Goal: Navigation & Orientation: Find specific page/section

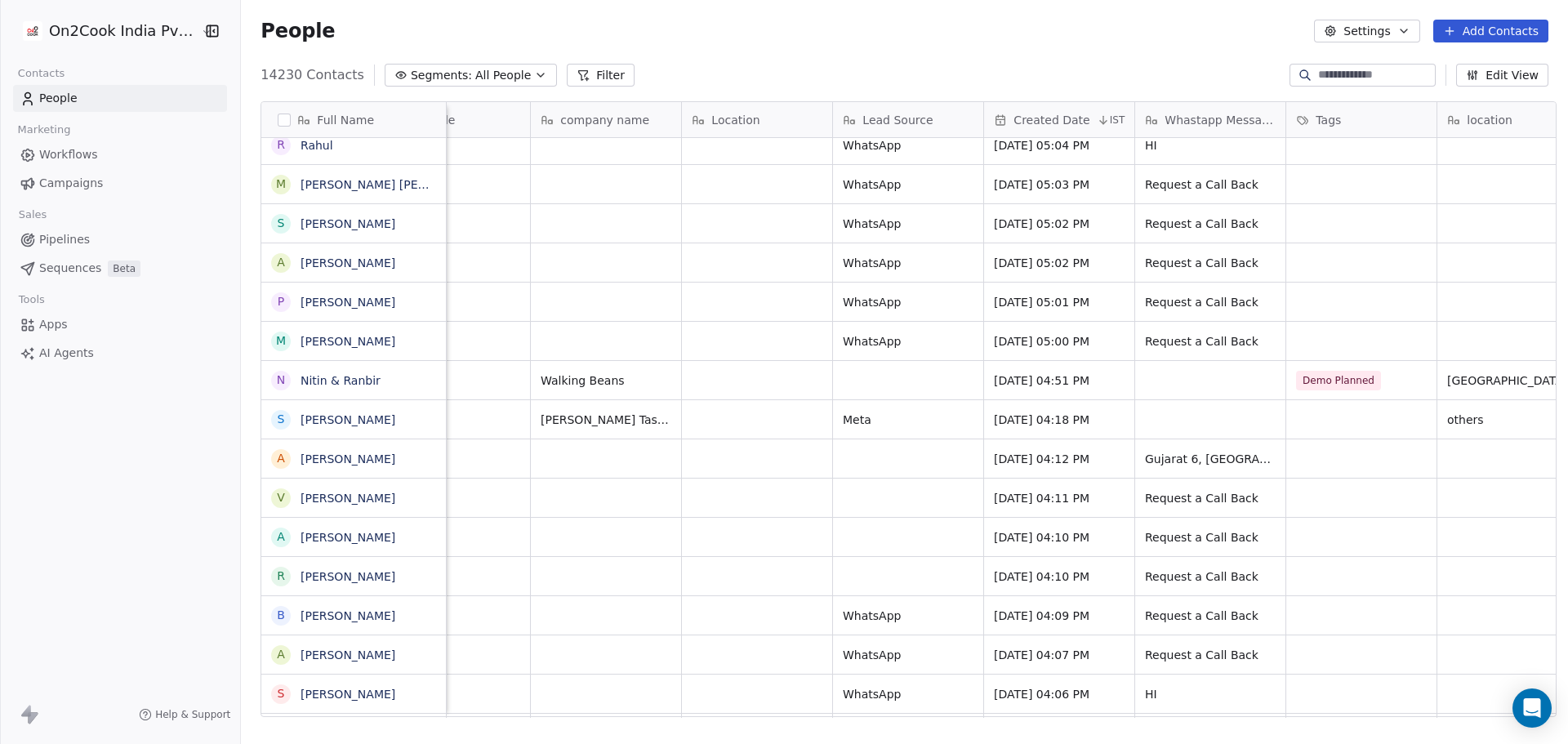
scroll to position [12, 566]
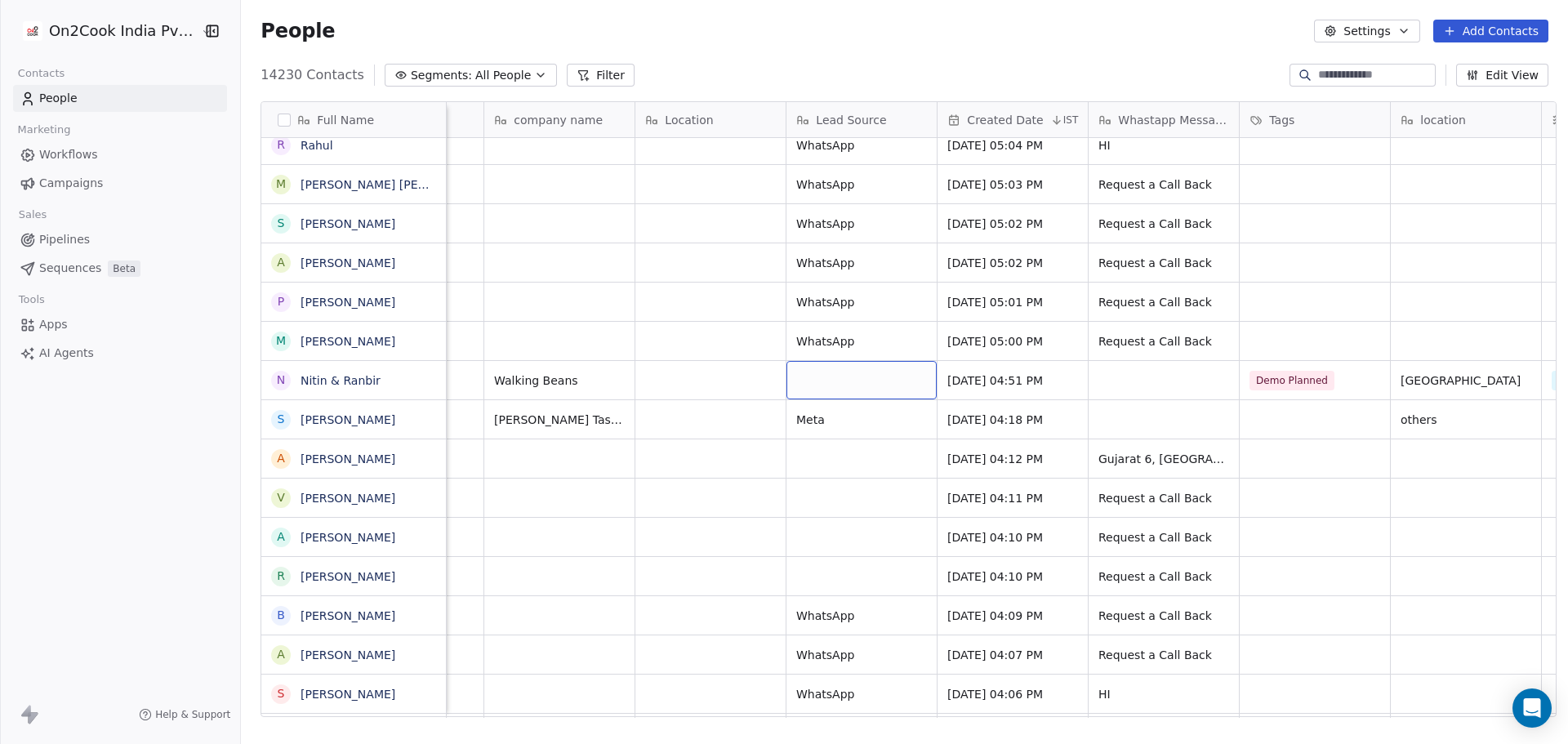
click at [855, 361] on div "grid" at bounding box center [861, 380] width 150 height 38
type textarea "*******"
click at [1100, 399] on div "[EMAIL_ADDRESS][DOMAIN_NAME] [PHONE_NUMBER] restaurants [PERSON_NAME] Taste Of …" at bounding box center [1410, 418] width 3060 height 39
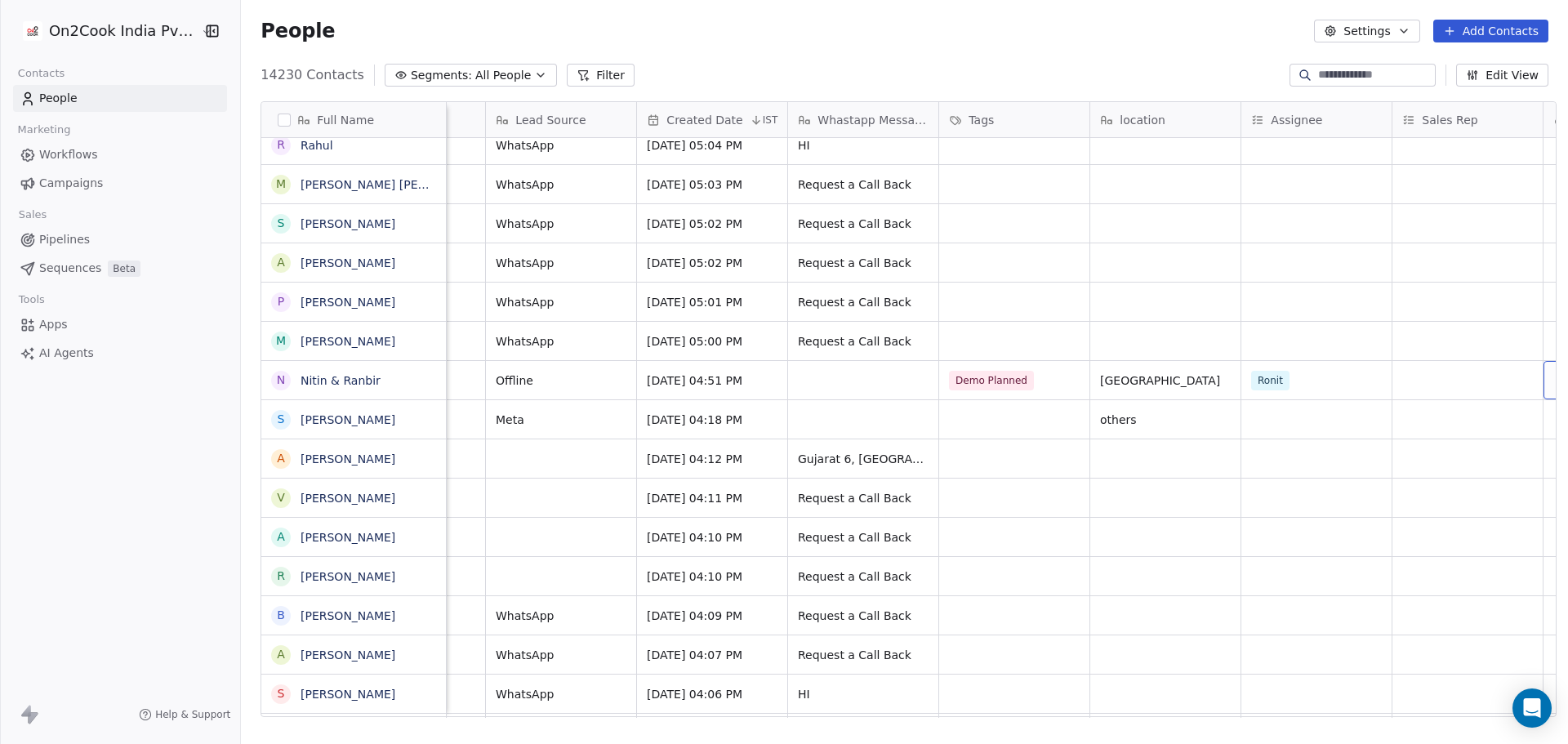
scroll to position [12, 1018]
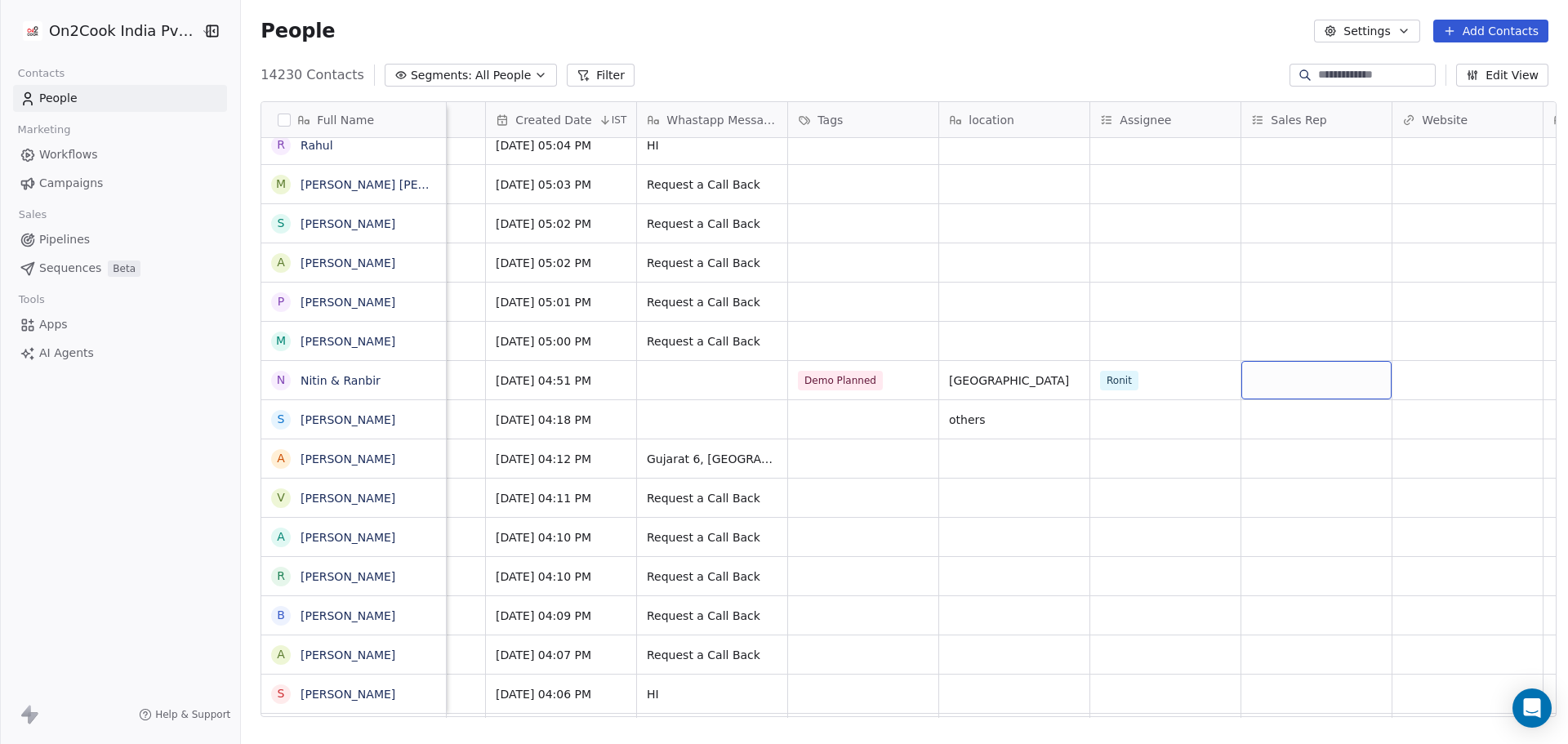
click at [1318, 361] on div "grid" at bounding box center [1316, 380] width 150 height 38
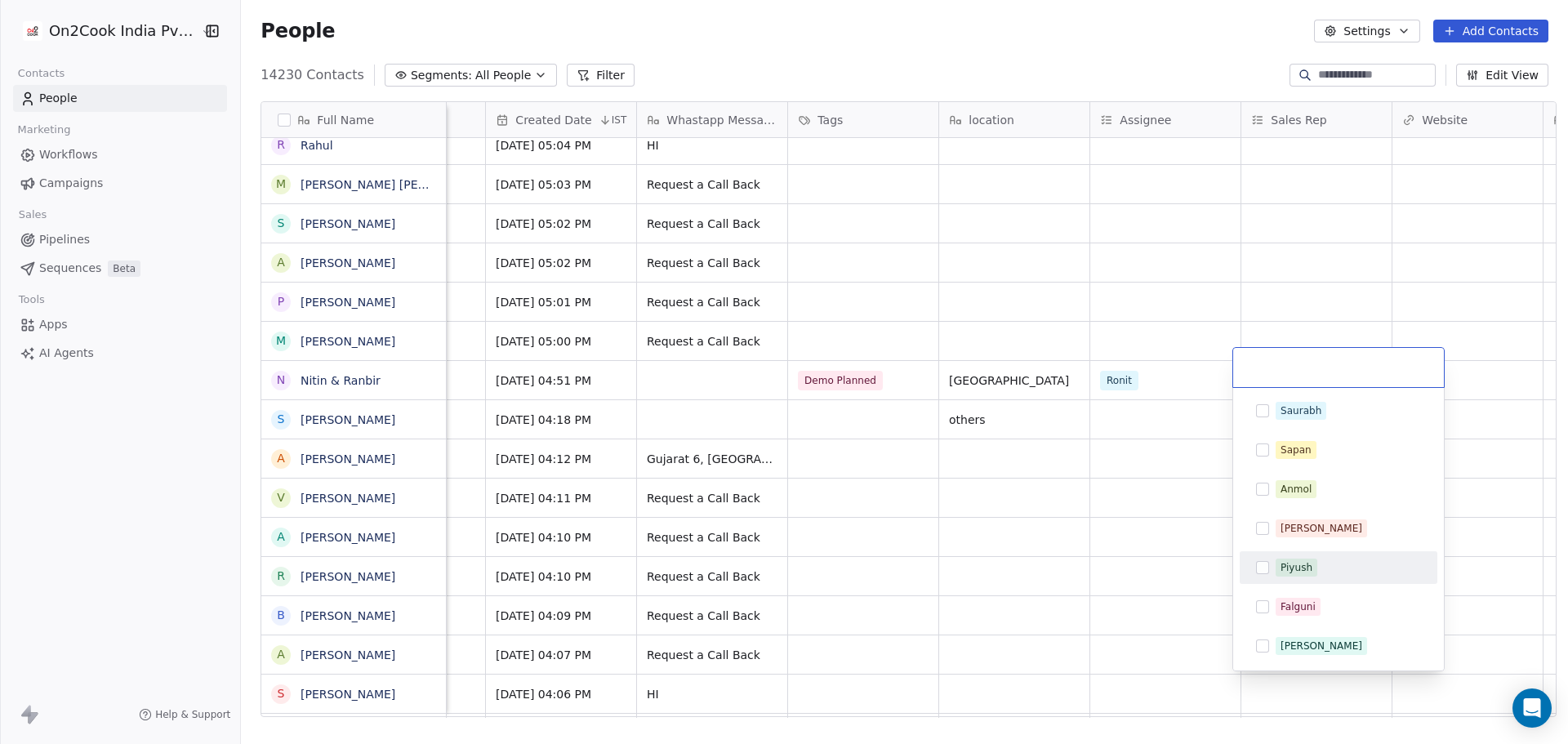
click at [1296, 569] on div "Piyush" at bounding box center [1296, 567] width 32 height 15
click at [1047, 494] on html "On2Cook India Pvt. Ltd. Contacts People Marketing Workflows Campaigns Sales Pip…" at bounding box center [784, 372] width 1568 height 744
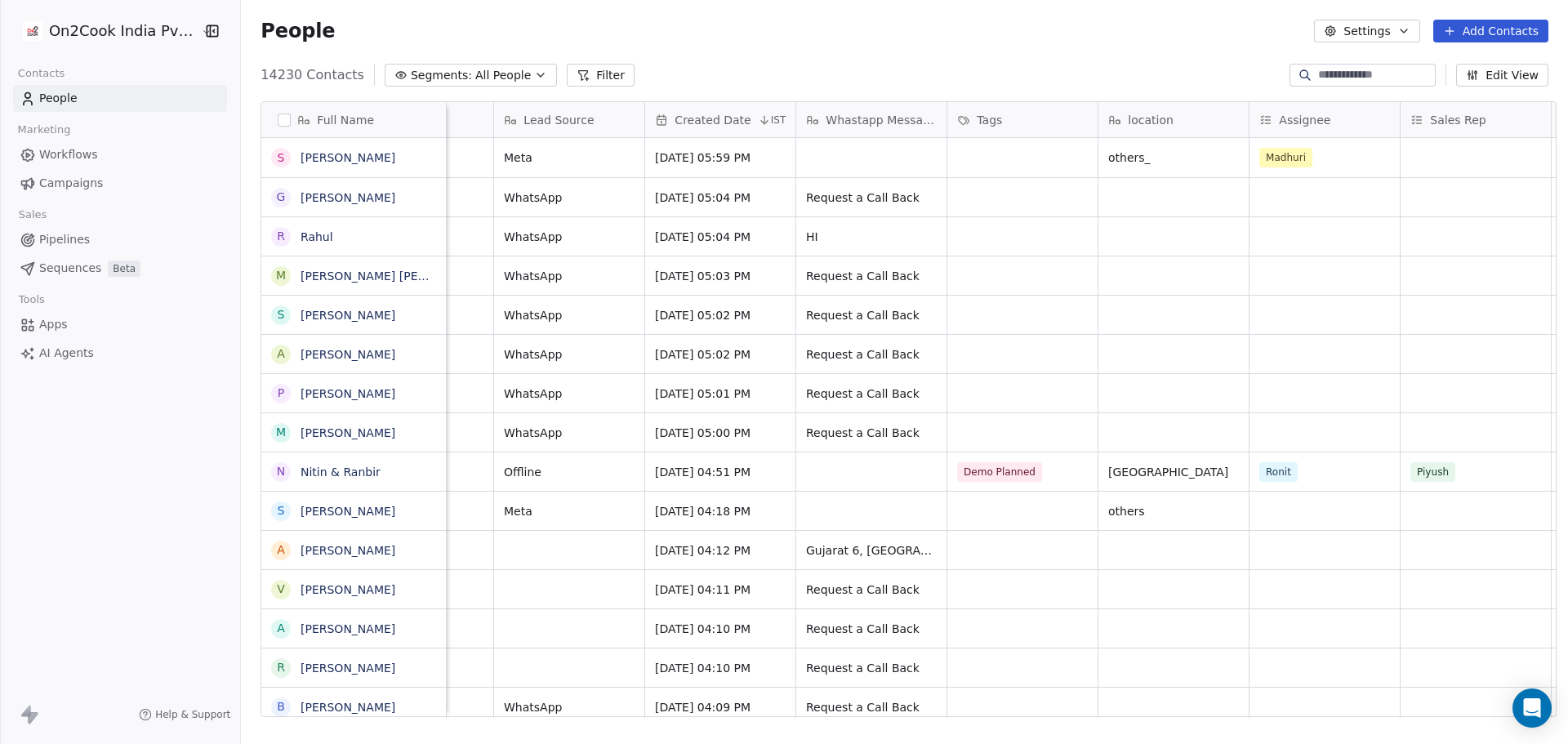
scroll to position [0, 886]
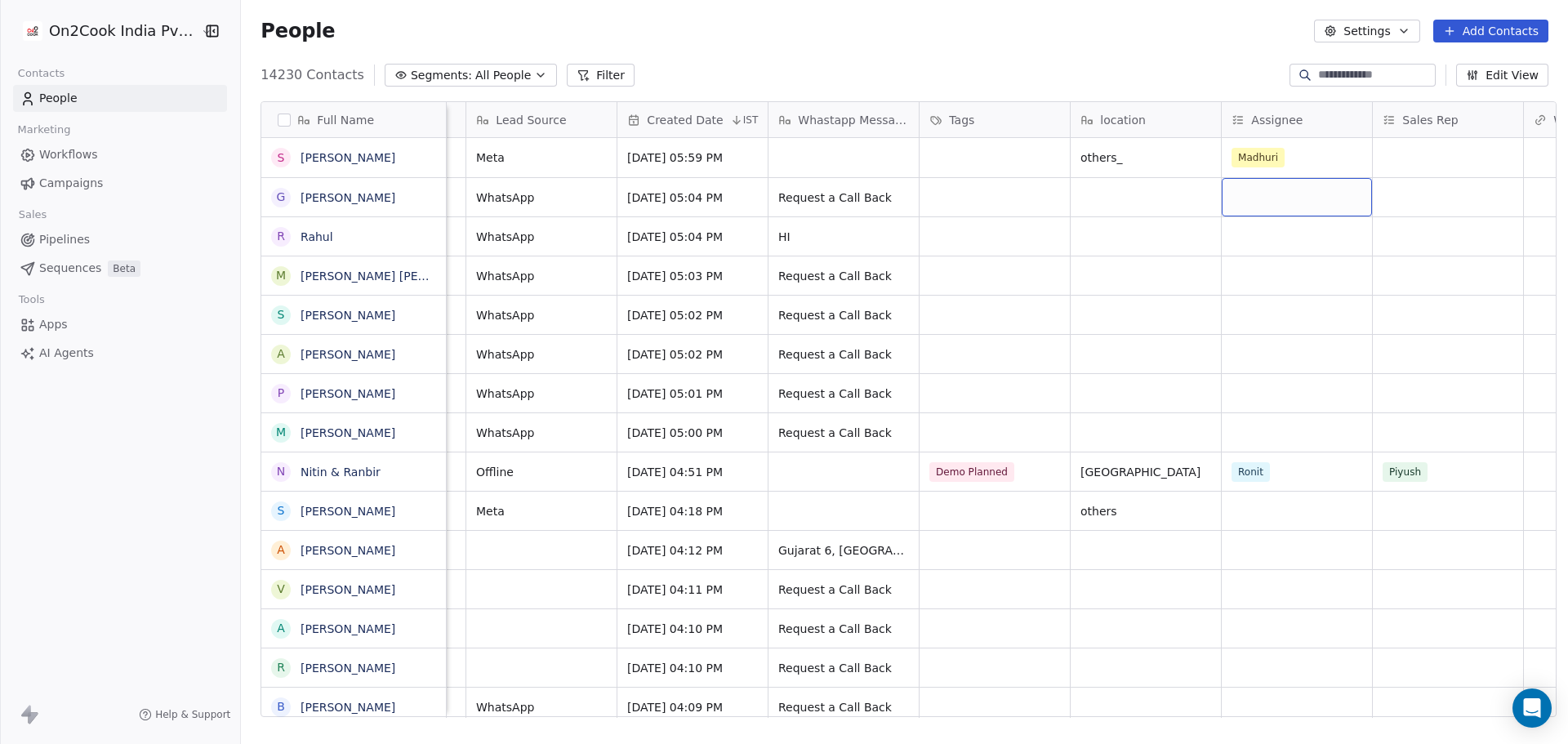
click at [1260, 194] on div "grid" at bounding box center [1296, 197] width 150 height 38
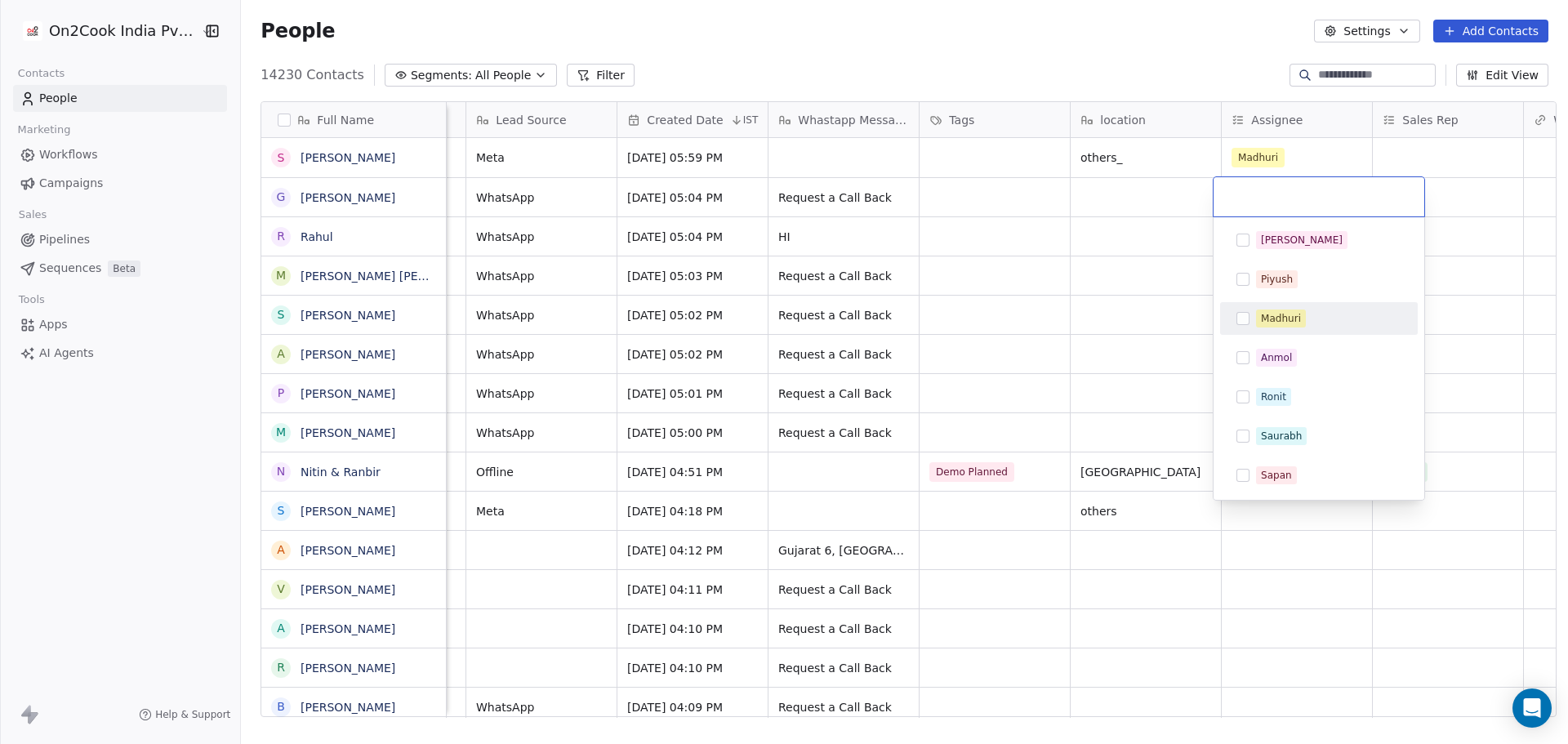
click at [1309, 326] on div "Madhuri" at bounding box center [1328, 319] width 145 height 18
click at [1144, 260] on html "On2Cook India Pvt. Ltd. Contacts People Marketing Workflows Campaigns Sales Pip…" at bounding box center [784, 372] width 1568 height 744
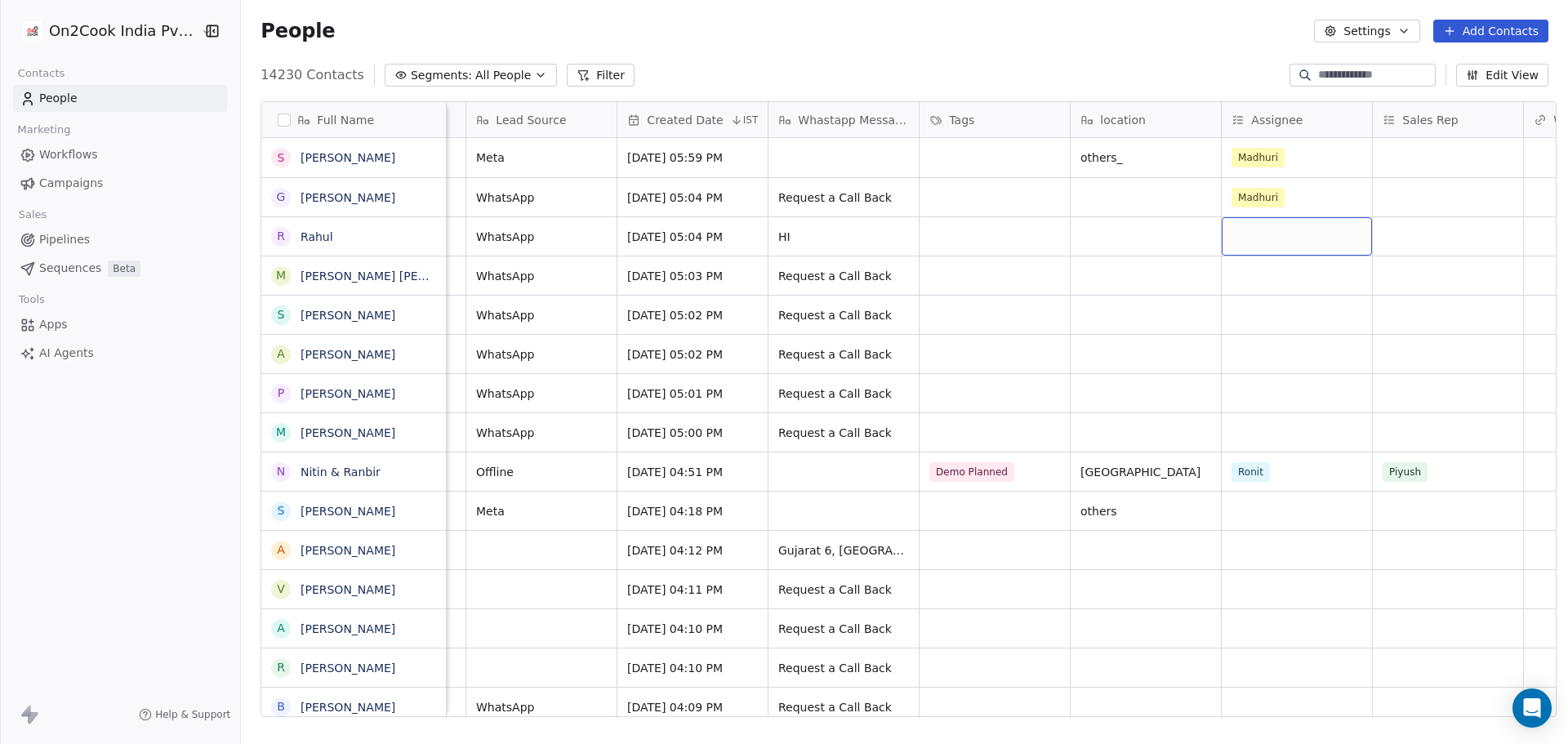
click at [1232, 234] on div "grid" at bounding box center [1296, 236] width 150 height 38
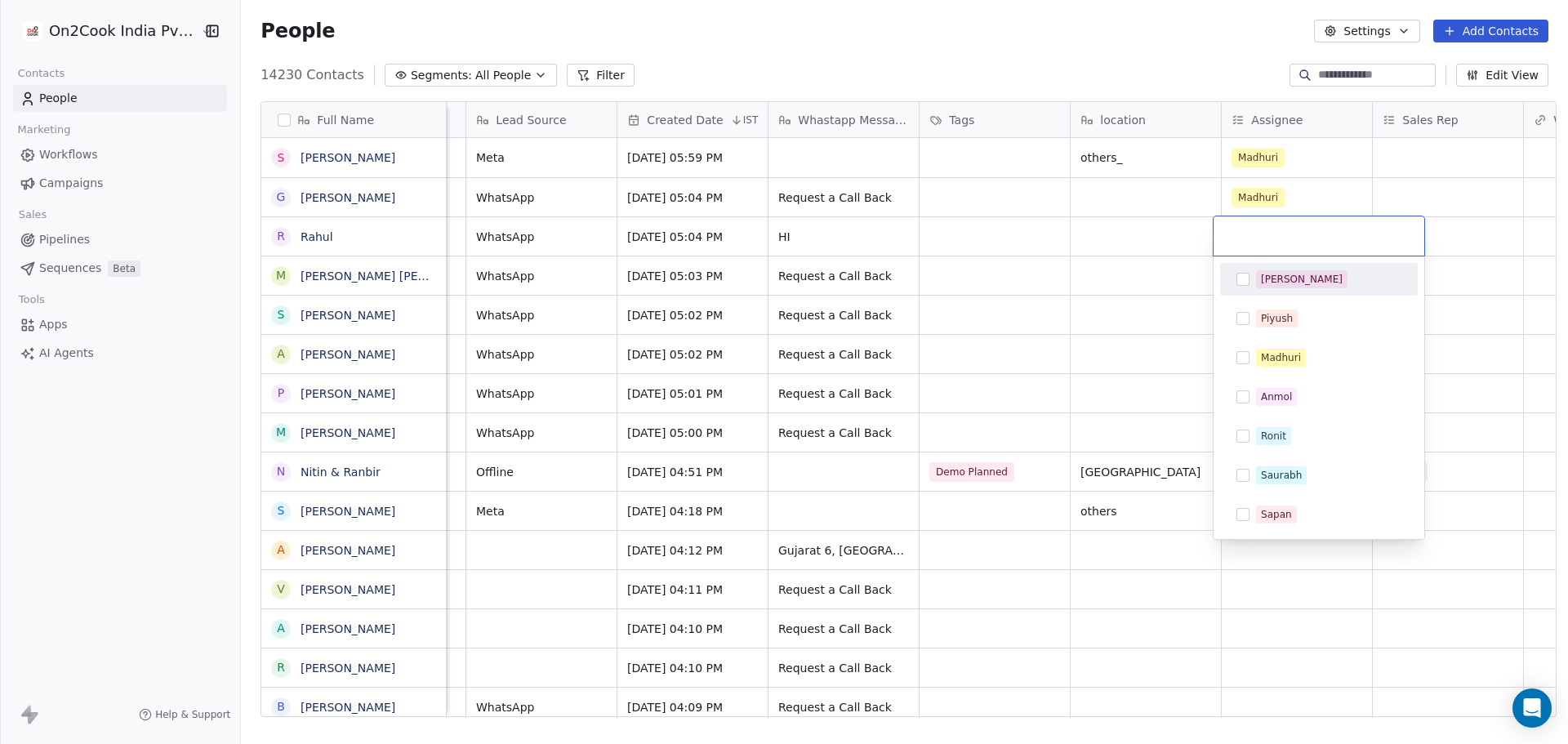
click at [1309, 290] on div "[PERSON_NAME]" at bounding box center [1318, 280] width 185 height 27
click at [993, 269] on html "On2Cook India Pvt. Ltd. Contacts People Marketing Workflows Campaigns Sales Pip…" at bounding box center [784, 372] width 1568 height 744
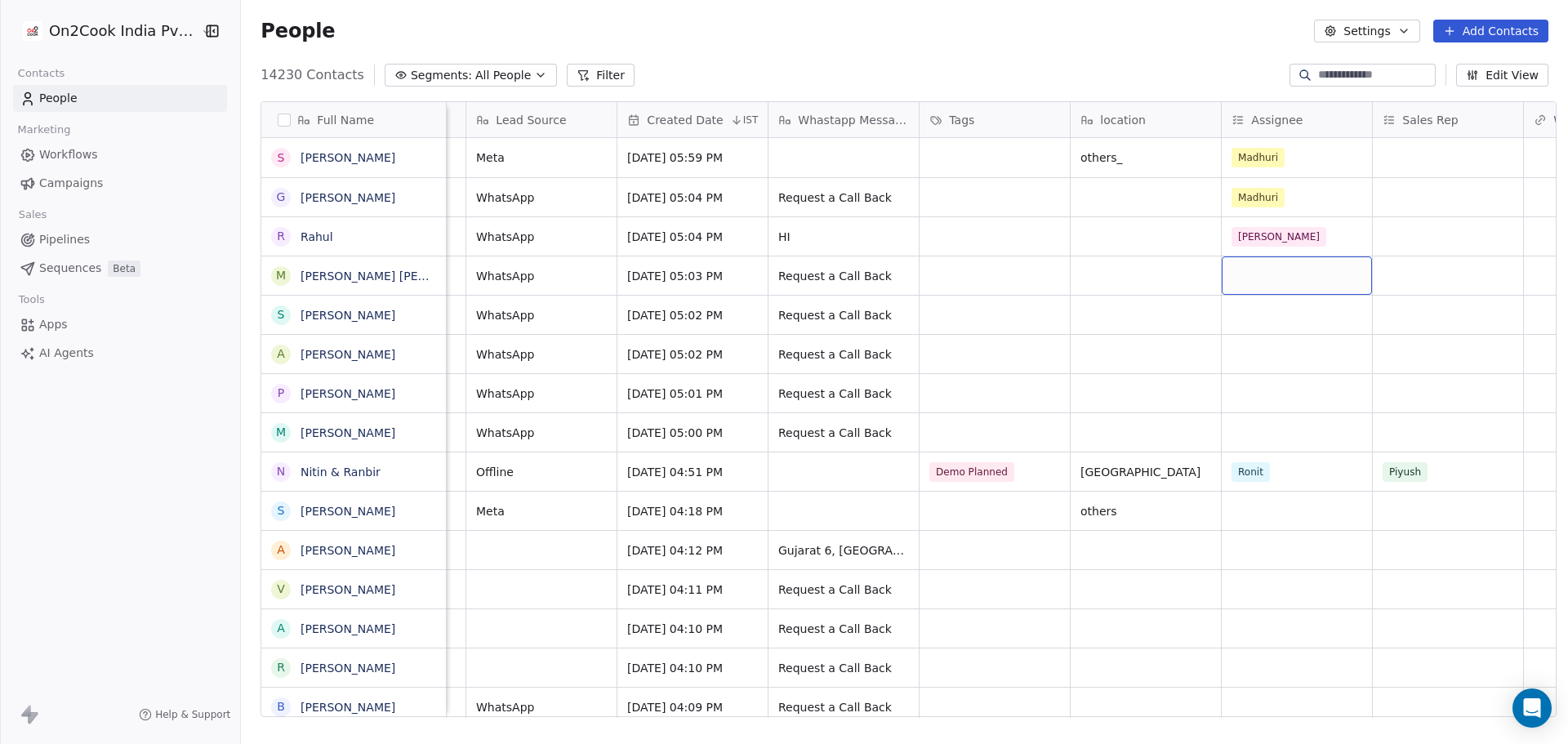
click at [1260, 276] on div "grid" at bounding box center [1296, 275] width 150 height 38
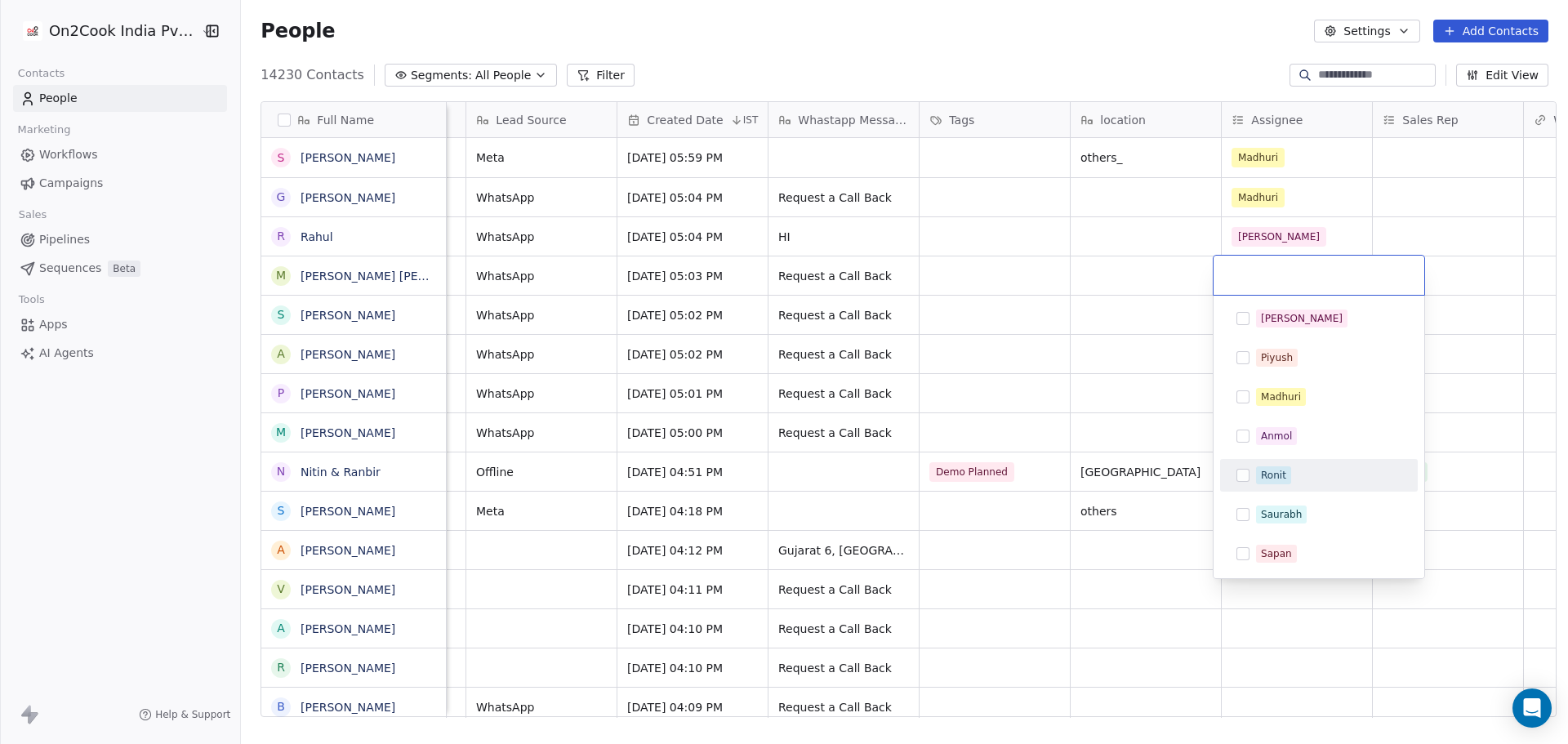
drag, startPoint x: 1299, startPoint y: 469, endPoint x: 1243, endPoint y: 444, distance: 61.3
click at [1299, 469] on div "Ronit" at bounding box center [1328, 475] width 145 height 18
click at [1060, 352] on html "On2Cook India Pvt. Ltd. Contacts People Marketing Workflows Campaigns Sales Pip…" at bounding box center [784, 372] width 1568 height 744
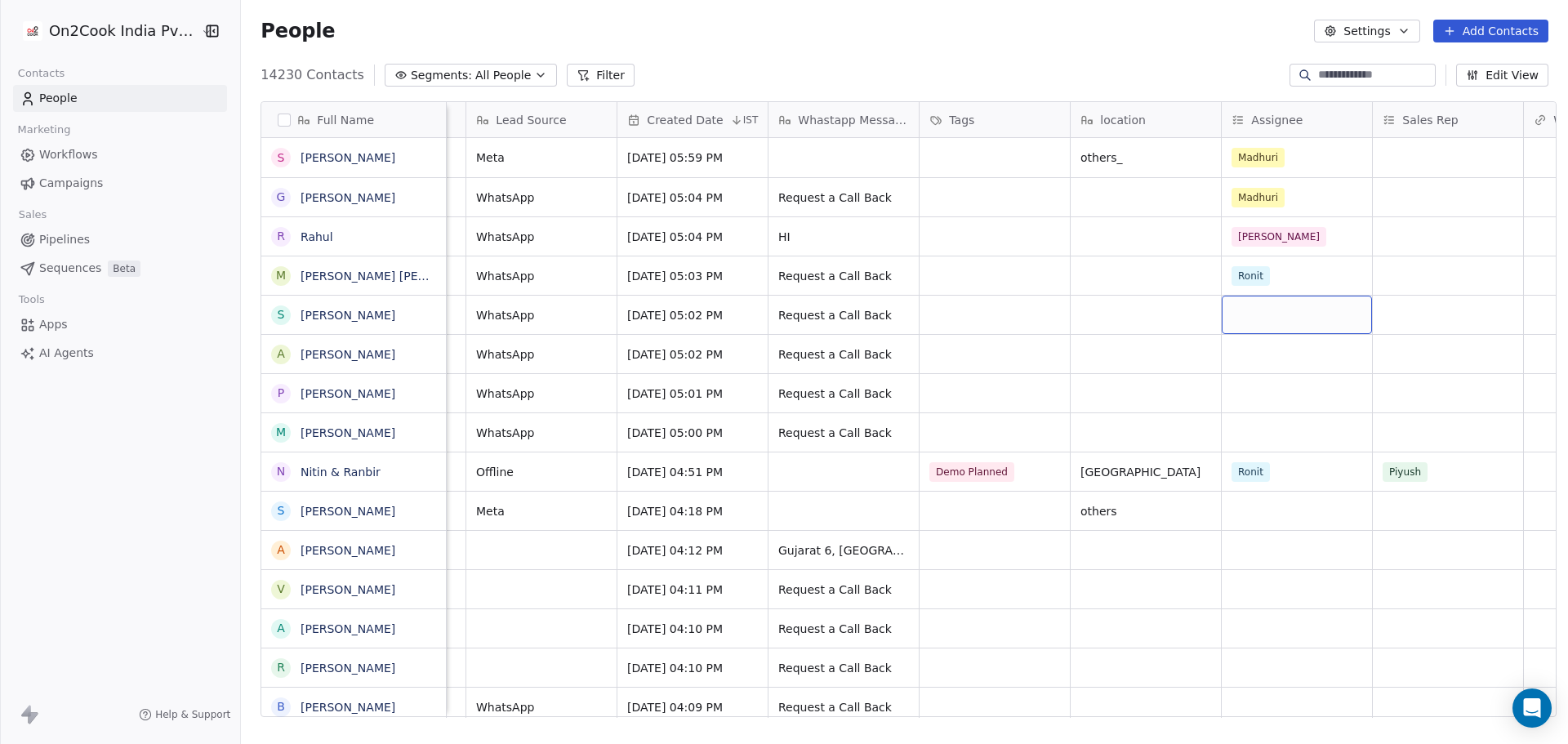
click at [1230, 323] on div "grid" at bounding box center [1296, 314] width 150 height 38
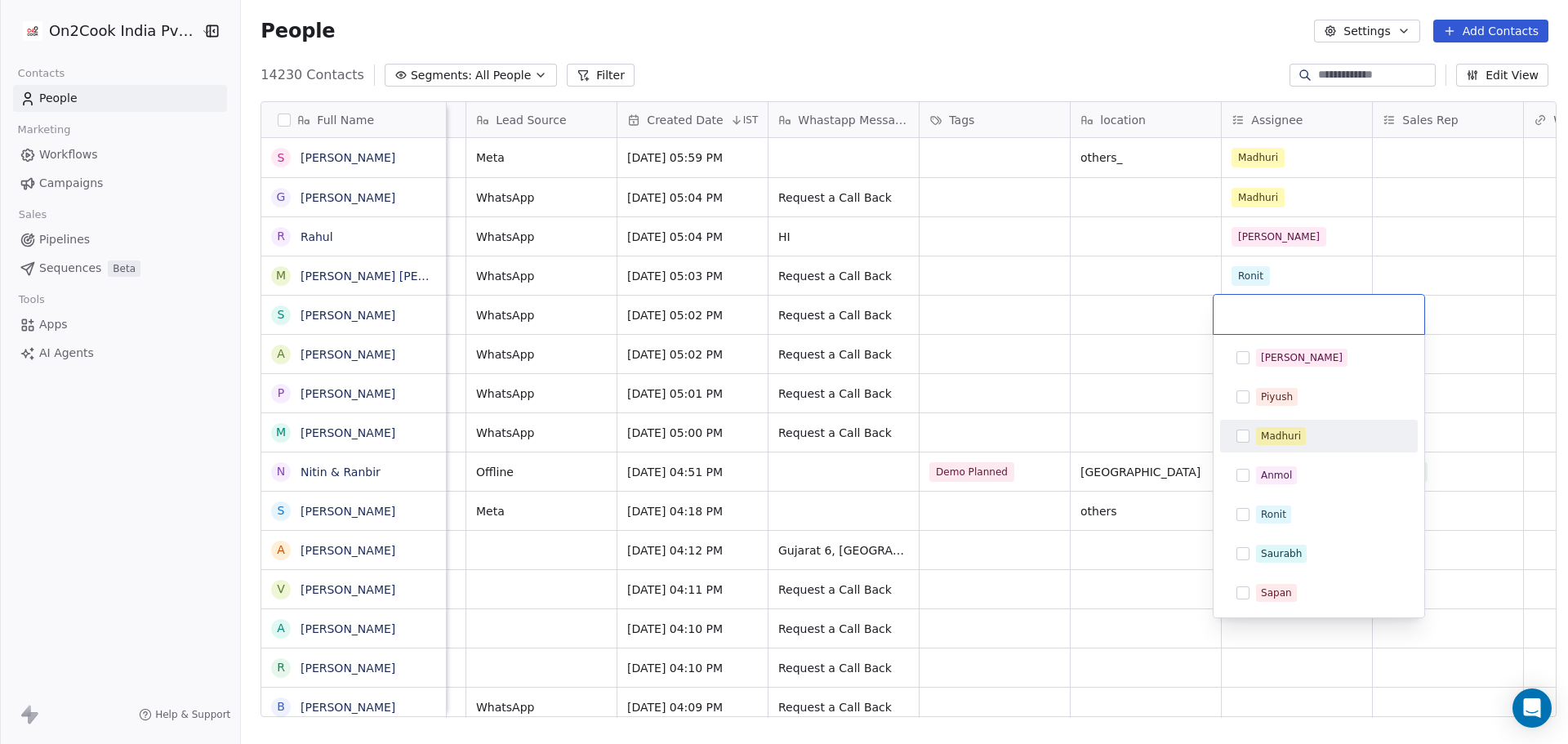
click at [1288, 433] on div "Madhuri" at bounding box center [1280, 436] width 40 height 15
drag, startPoint x: 1181, startPoint y: 406, endPoint x: 1172, endPoint y: 391, distance: 17.5
click at [1180, 406] on html "On2Cook India Pvt. Ltd. Contacts People Marketing Workflows Campaigns Sales Pip…" at bounding box center [784, 372] width 1568 height 744
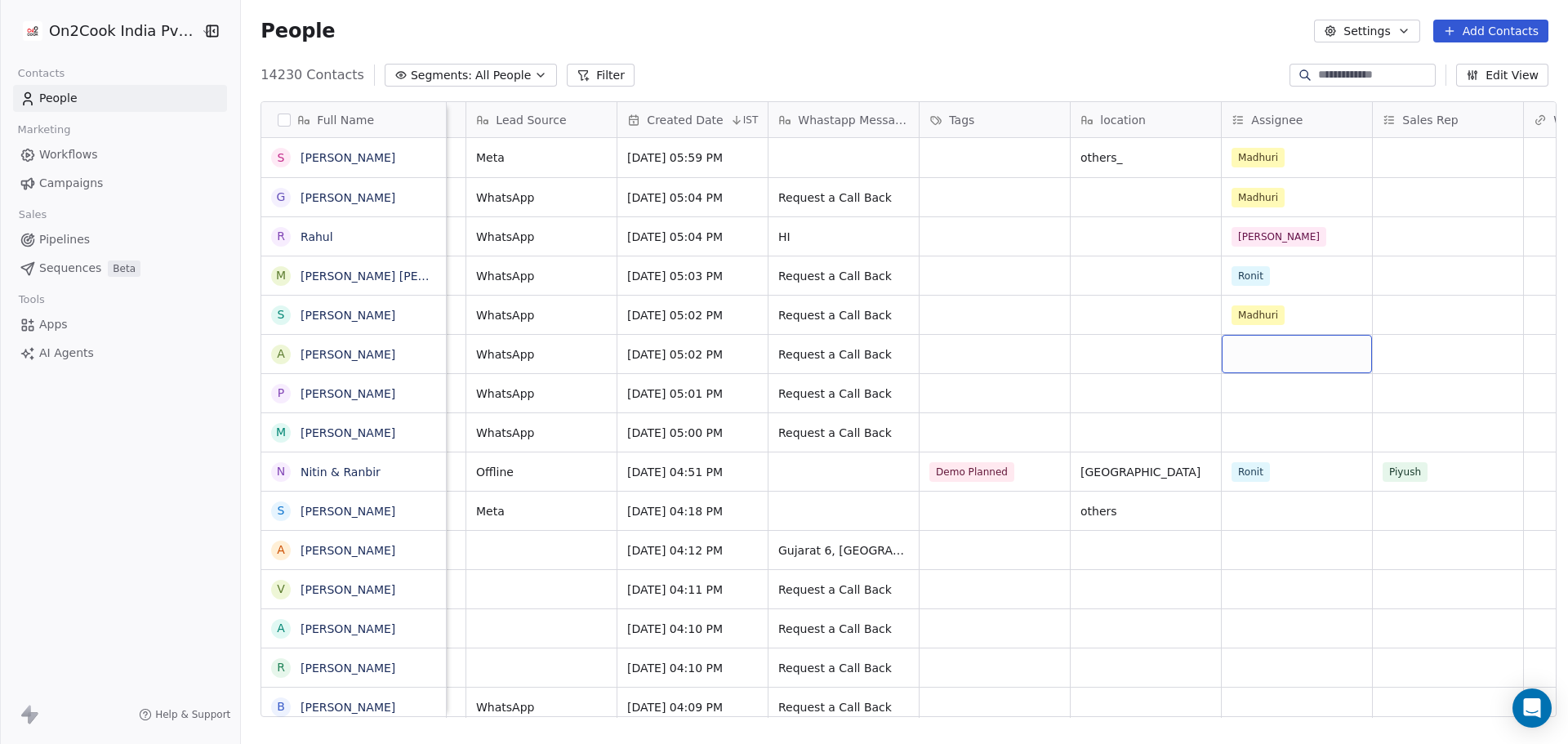
click at [1245, 353] on div "grid" at bounding box center [1296, 354] width 150 height 38
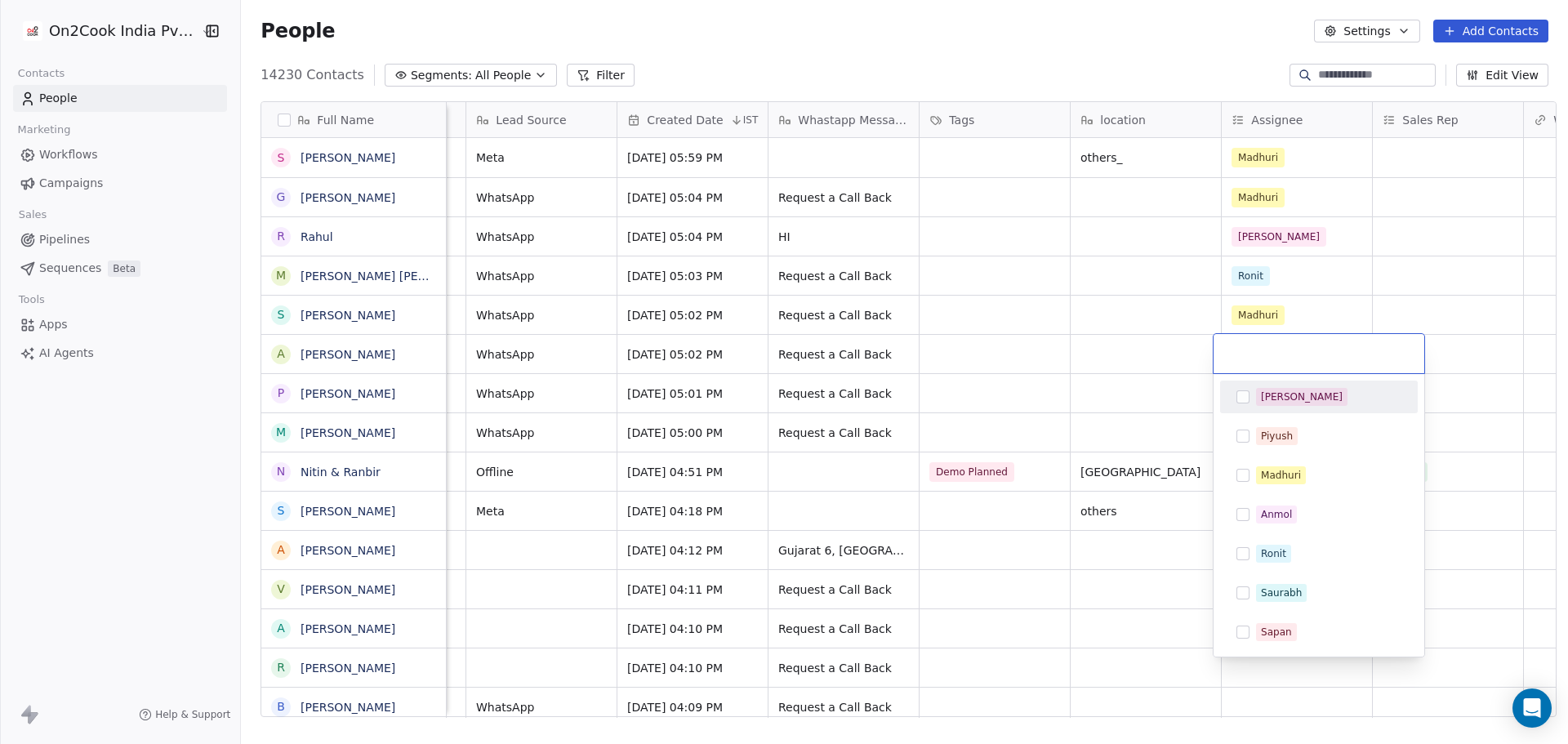
click at [1280, 395] on div "[PERSON_NAME]" at bounding box center [1301, 397] width 81 height 15
click at [1083, 391] on html "On2Cook India Pvt. Ltd. Contacts People Marketing Workflows Campaigns Sales Pip…" at bounding box center [784, 372] width 1568 height 744
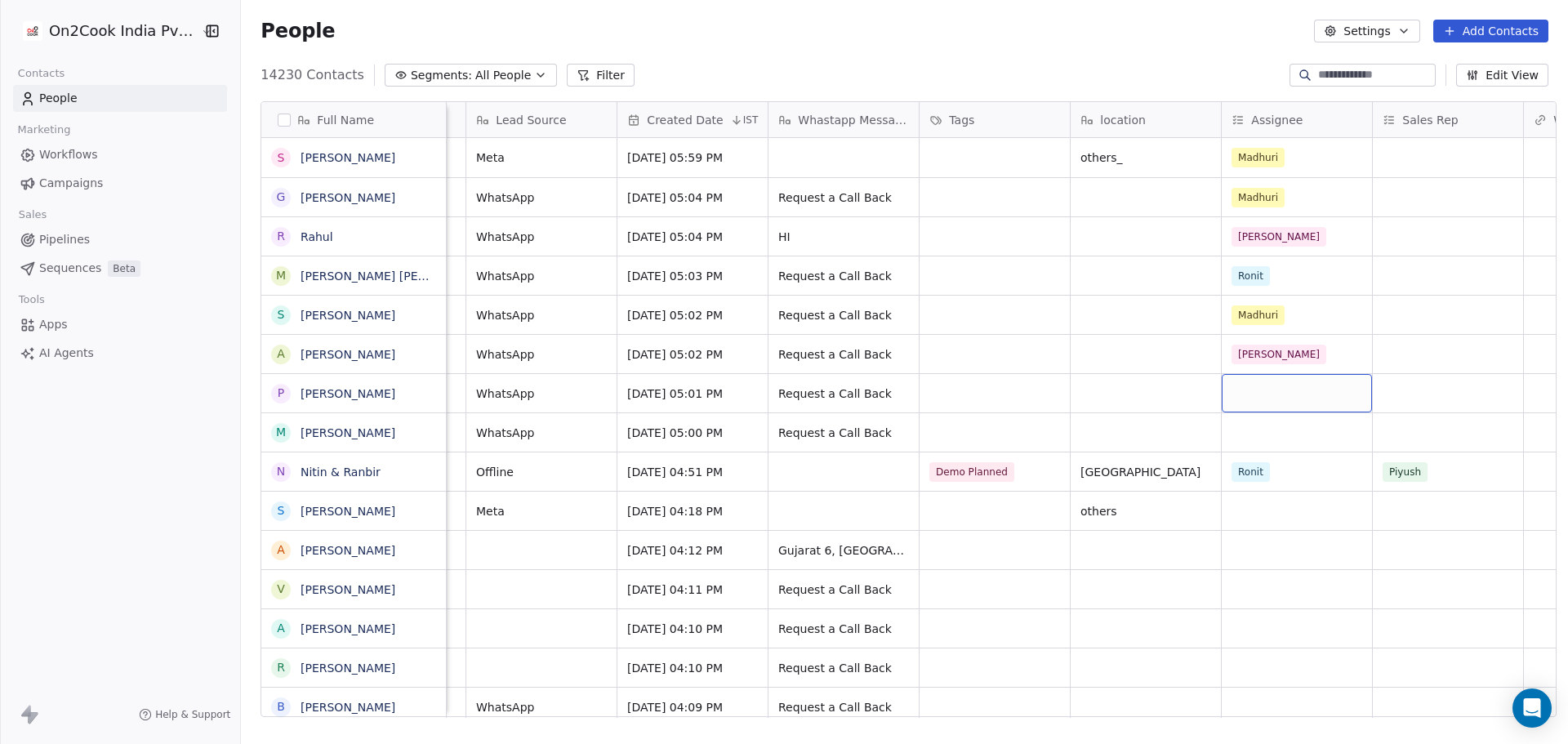
click at [1242, 398] on div "grid" at bounding box center [1296, 393] width 150 height 38
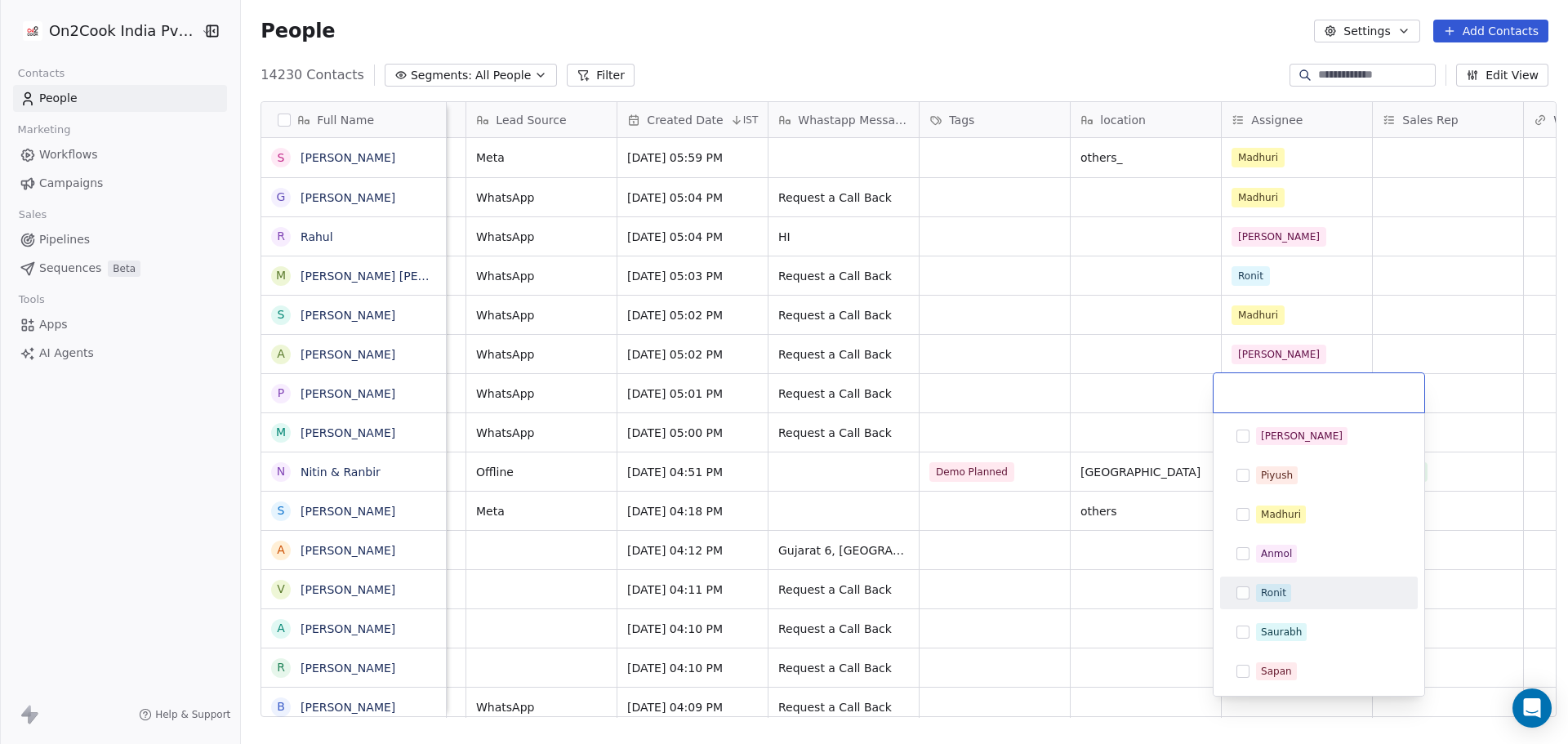
click at [1303, 594] on div "Ronit" at bounding box center [1328, 593] width 145 height 18
click at [1034, 404] on html "On2Cook India Pvt. Ltd. Contacts People Marketing Workflows Campaigns Sales Pip…" at bounding box center [784, 372] width 1568 height 744
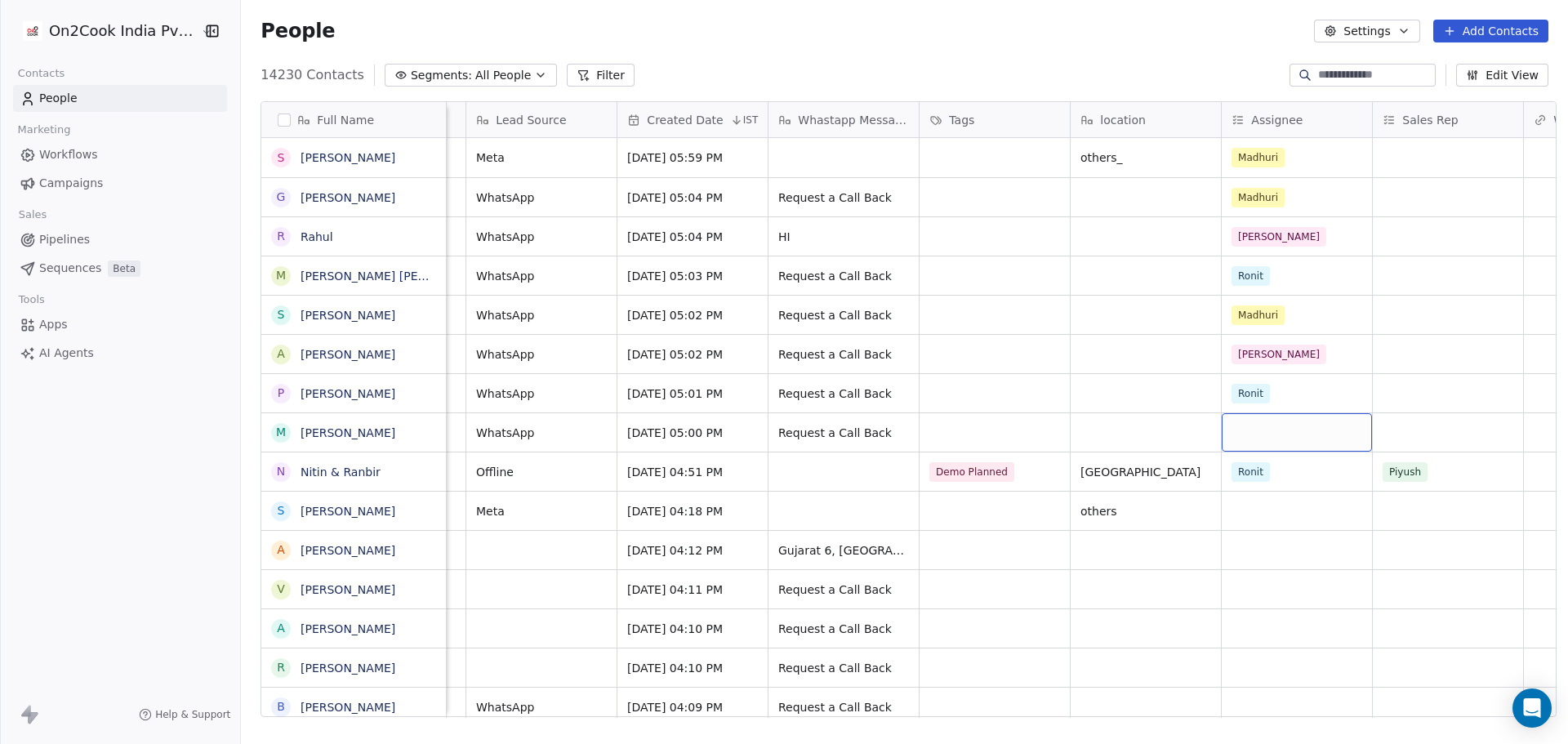
click at [1259, 433] on div "grid" at bounding box center [1296, 432] width 150 height 38
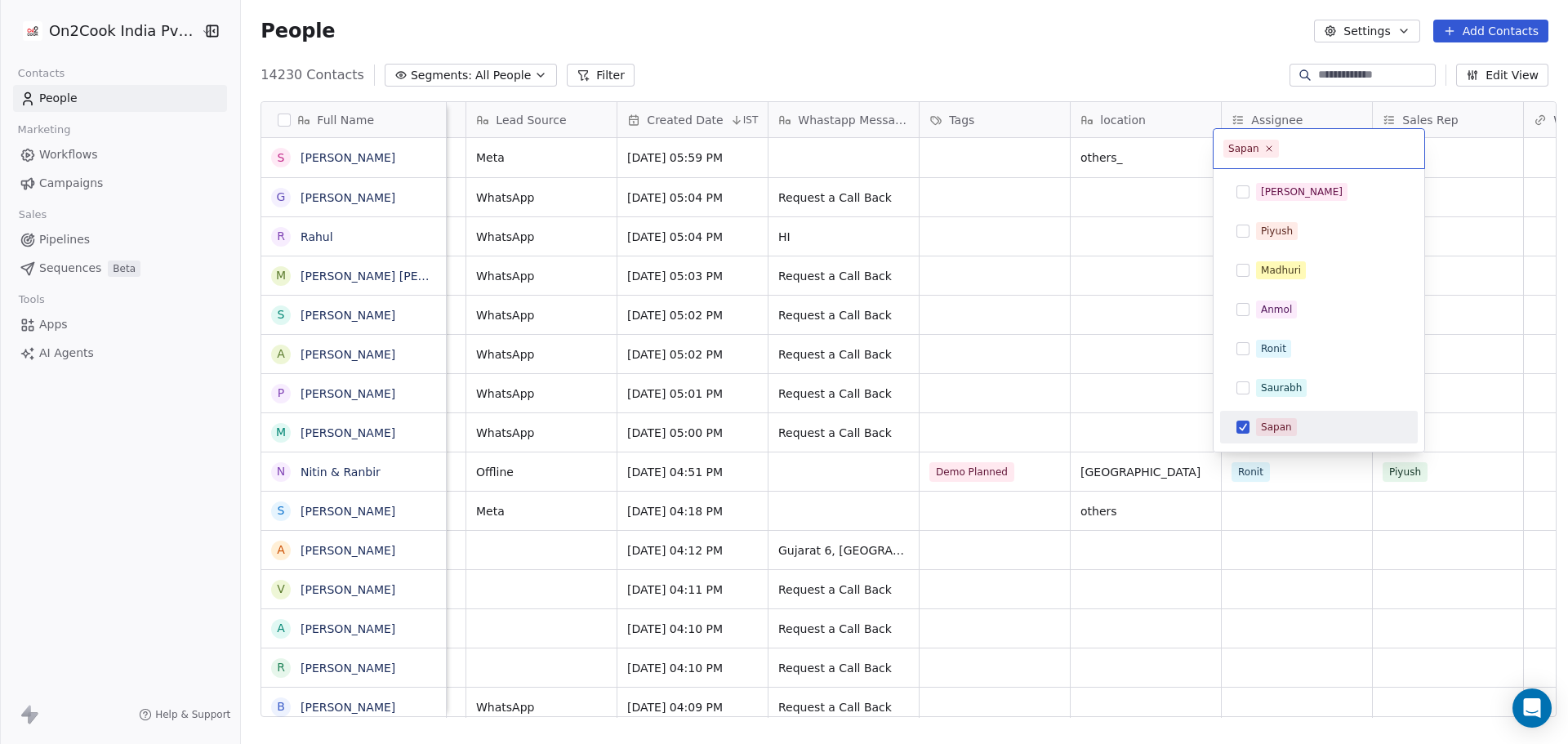
click at [1269, 439] on div "Sapan" at bounding box center [1318, 427] width 185 height 27
click at [1287, 266] on div "Madhuri" at bounding box center [1280, 270] width 40 height 15
click at [1117, 362] on html "On2Cook India Pvt. Ltd. Contacts People Marketing Workflows Campaigns Sales Pip…" at bounding box center [784, 372] width 1568 height 744
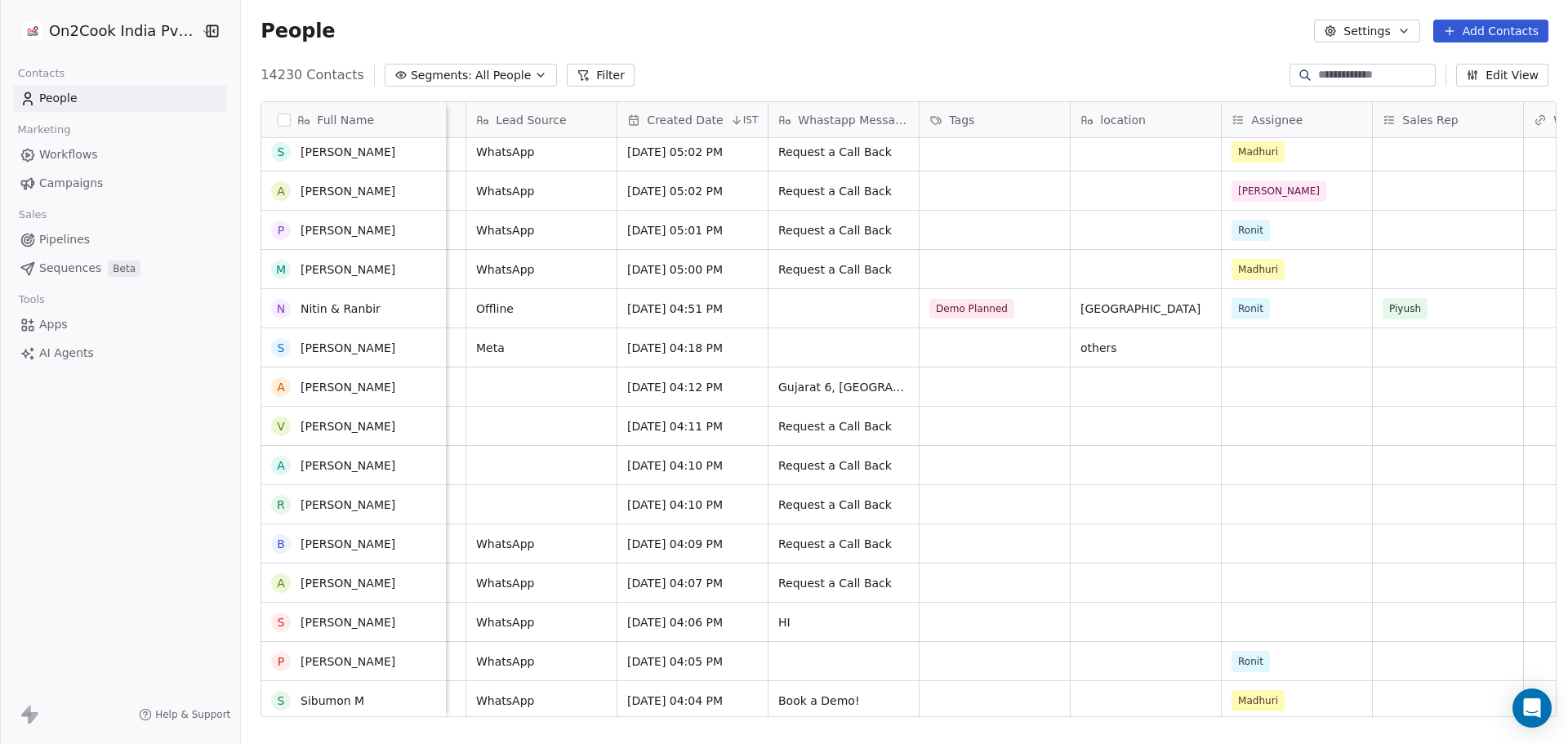
scroll to position [163, 0]
click at [1246, 338] on div "grid" at bounding box center [1296, 348] width 150 height 38
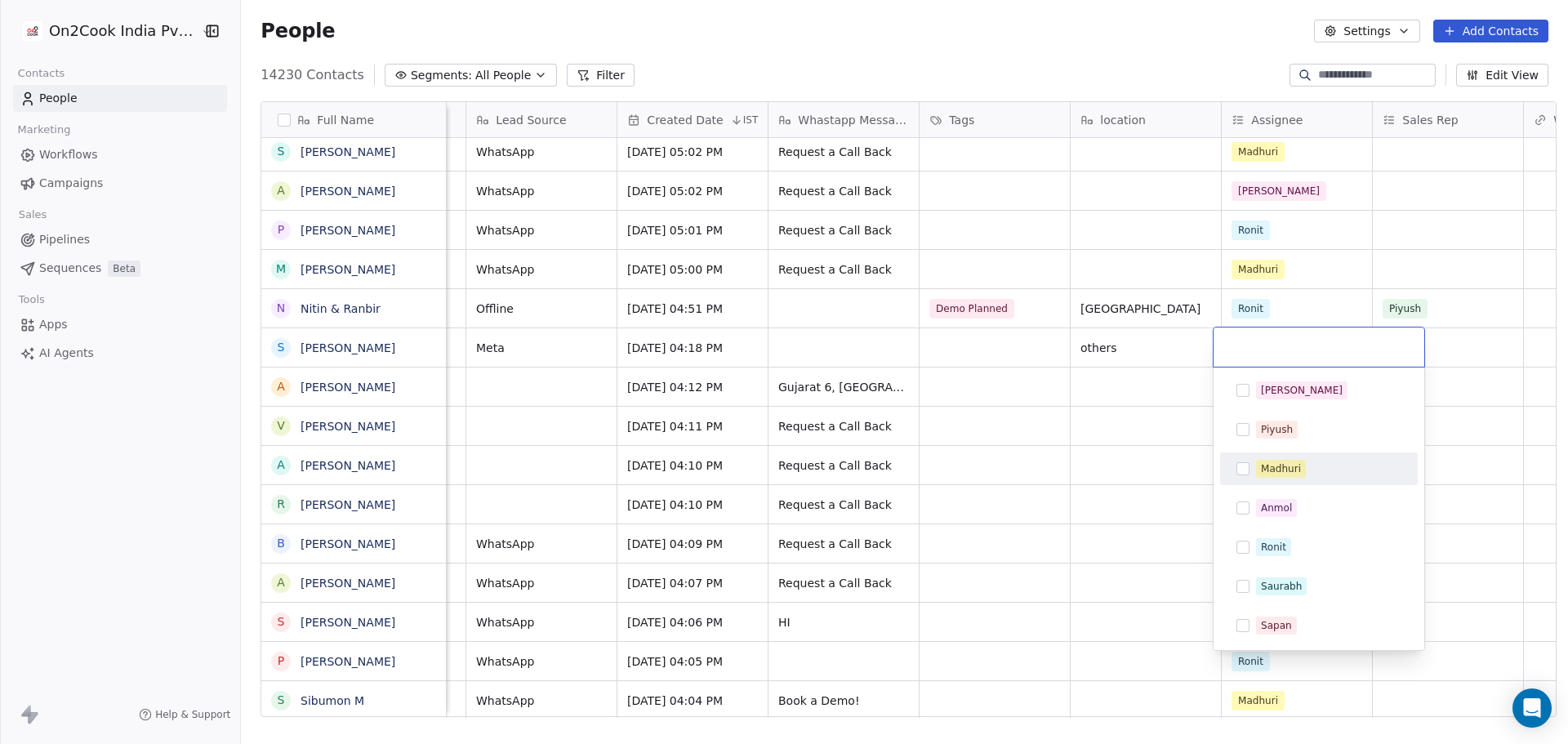
click at [1294, 463] on div "Madhuri" at bounding box center [1280, 469] width 40 height 15
click at [1138, 400] on html "On2Cook India Pvt. Ltd. Contacts People Marketing Workflows Campaigns Sales Pip…" at bounding box center [784, 372] width 1568 height 744
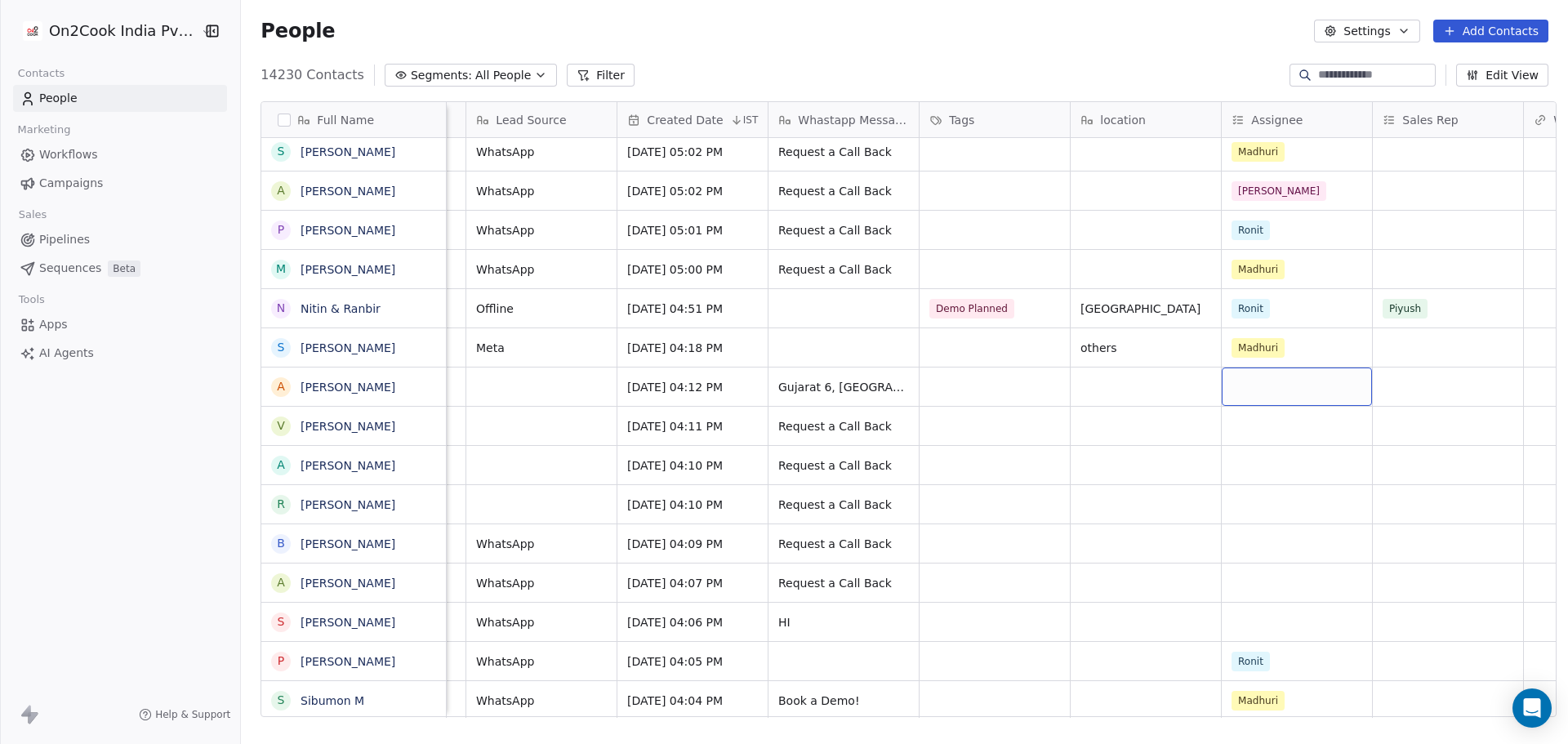
click at [1263, 382] on div "grid" at bounding box center [1296, 387] width 150 height 38
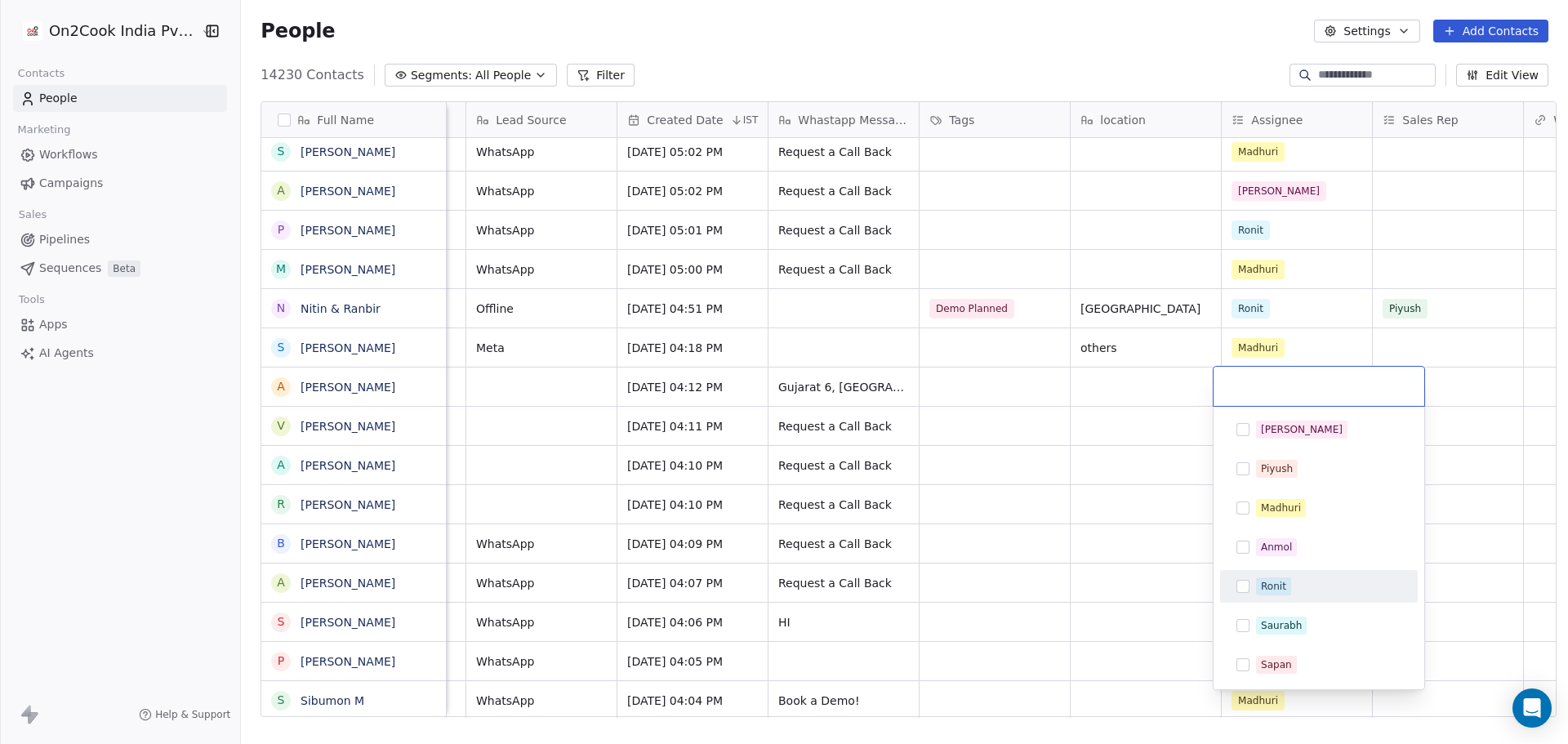
click at [1293, 583] on div "Ronit" at bounding box center [1328, 586] width 145 height 18
click at [1044, 445] on html "On2Cook India Pvt. Ltd. Contacts People Marketing Workflows Campaigns Sales Pip…" at bounding box center [784, 372] width 1568 height 744
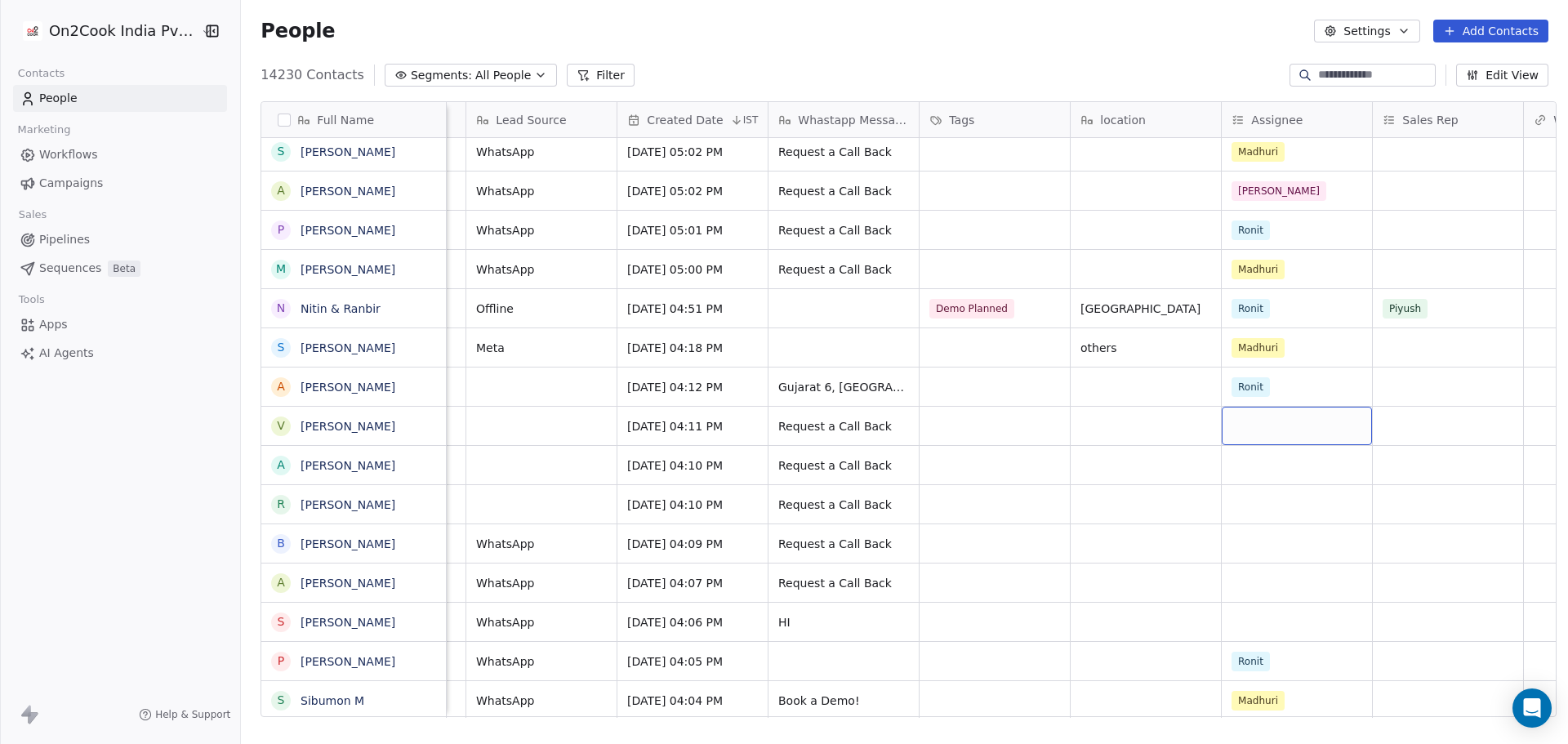
click at [1255, 422] on div "grid" at bounding box center [1296, 425] width 150 height 38
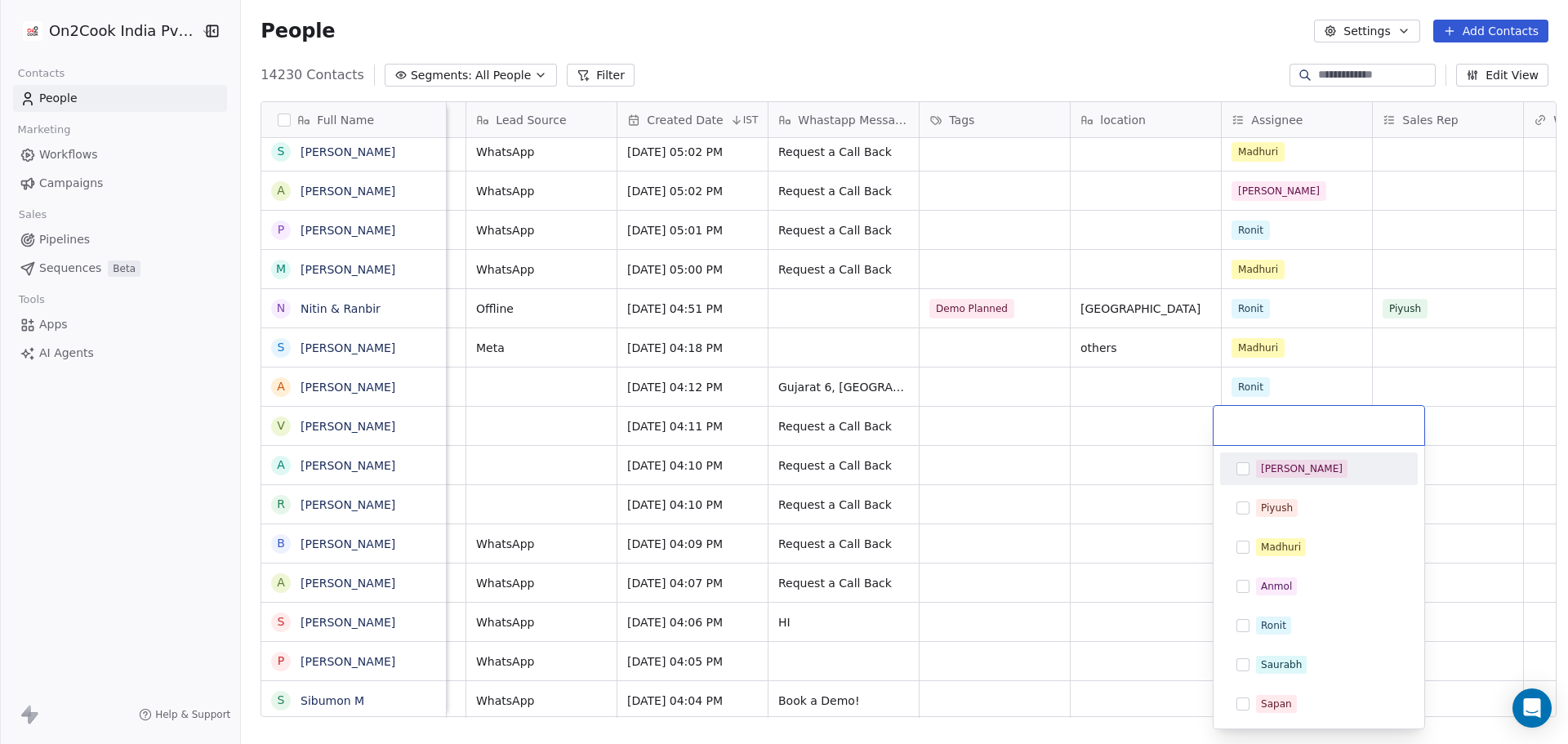
click at [1297, 475] on div "[PERSON_NAME]" at bounding box center [1328, 469] width 145 height 18
click at [1143, 469] on html "On2Cook India Pvt. Ltd. Contacts People Marketing Workflows Campaigns Sales Pip…" at bounding box center [784, 372] width 1568 height 744
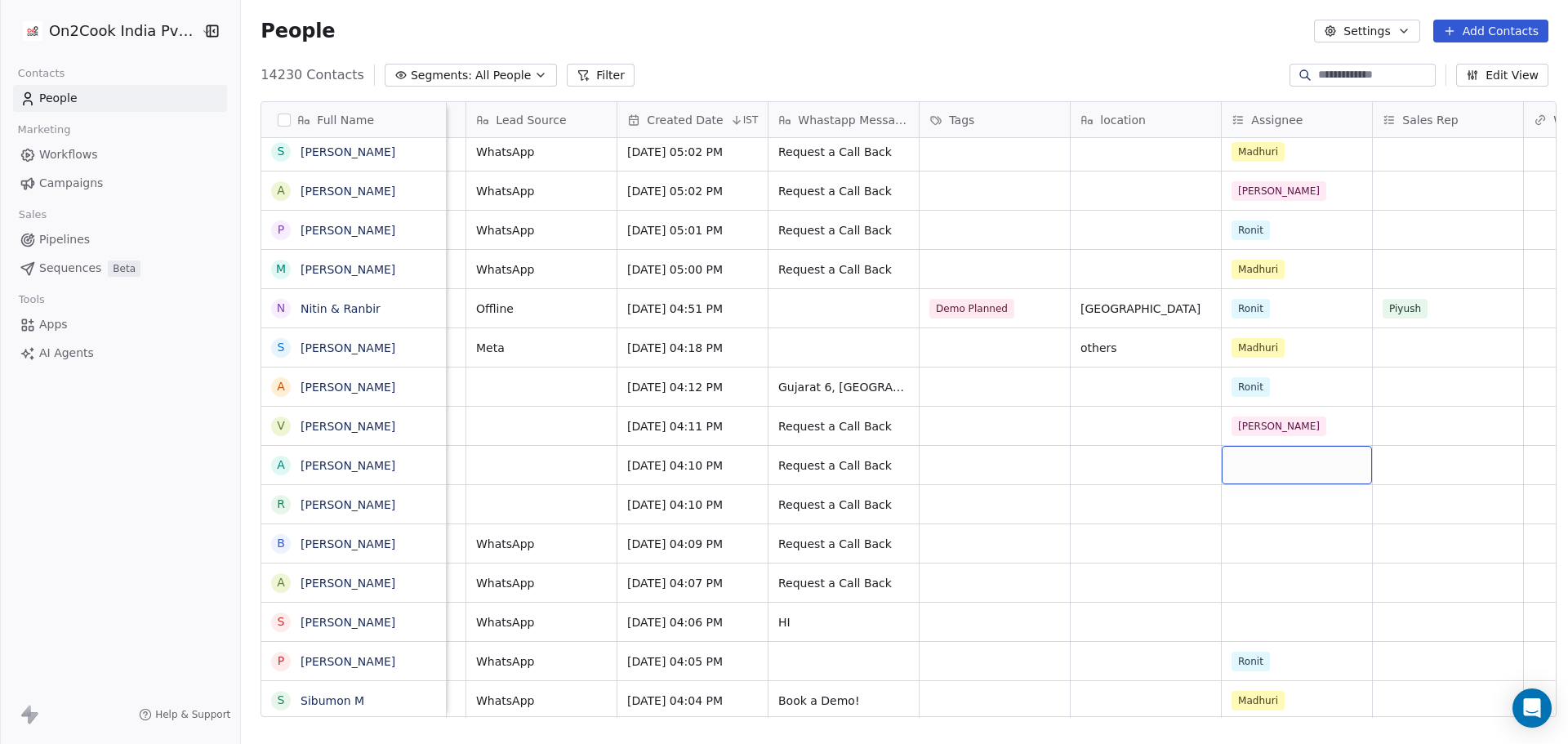
click at [1239, 469] on div "grid" at bounding box center [1296, 465] width 150 height 38
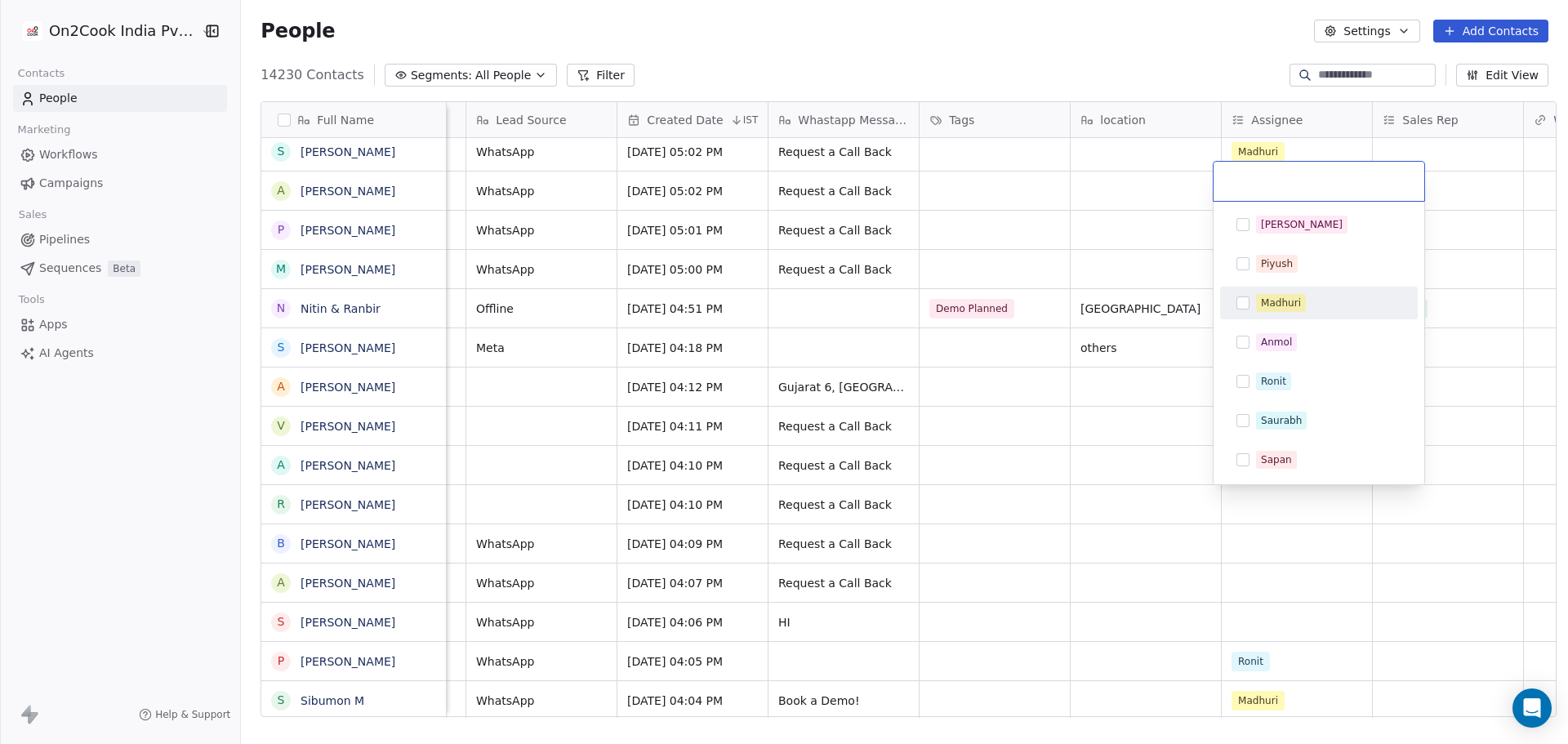
click at [1306, 300] on div "Madhuri" at bounding box center [1328, 303] width 145 height 18
click at [1086, 586] on html "On2Cook India Pvt. Ltd. Contacts People Marketing Workflows Campaigns Sales Pip…" at bounding box center [784, 372] width 1568 height 744
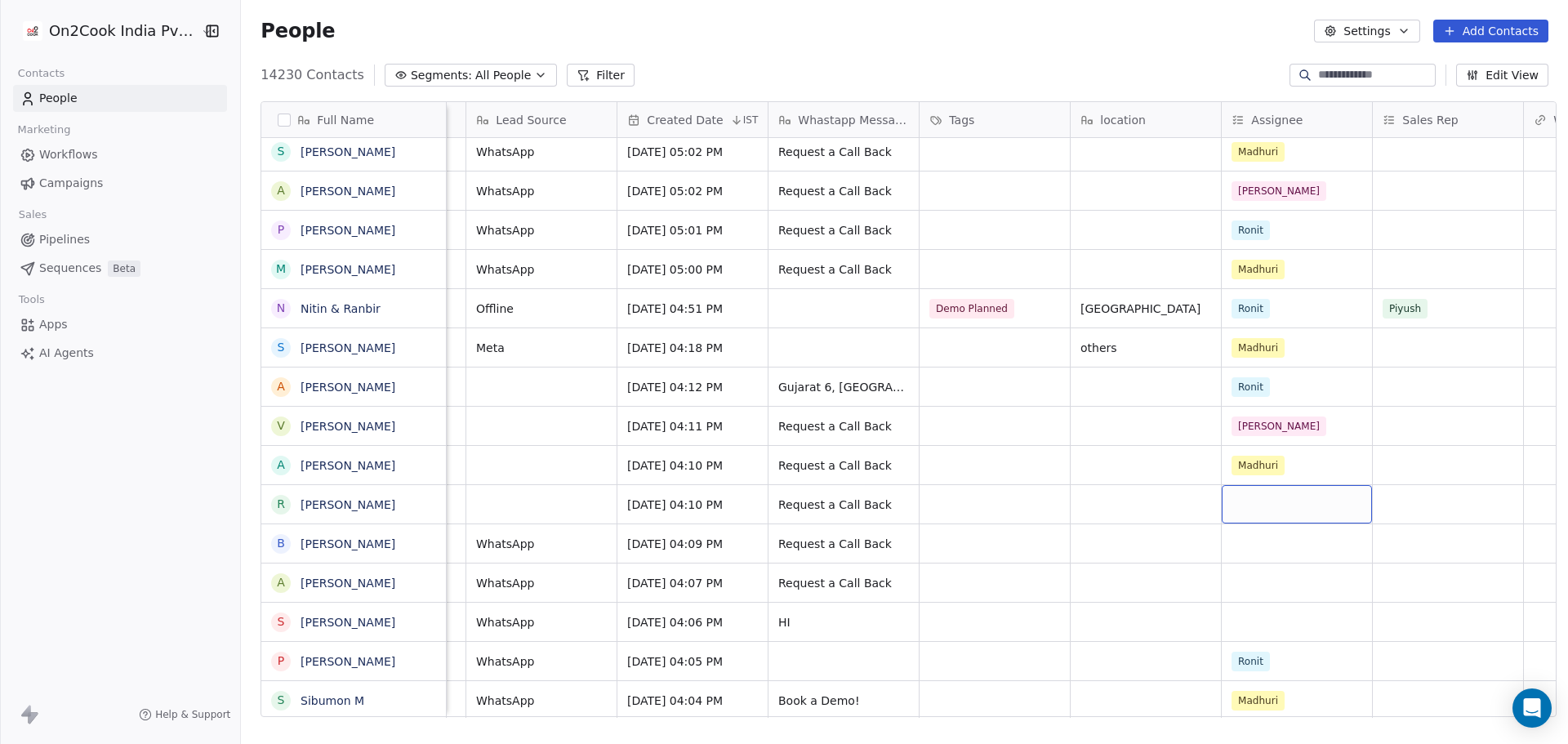
click at [1255, 494] on div "grid" at bounding box center [1296, 504] width 150 height 38
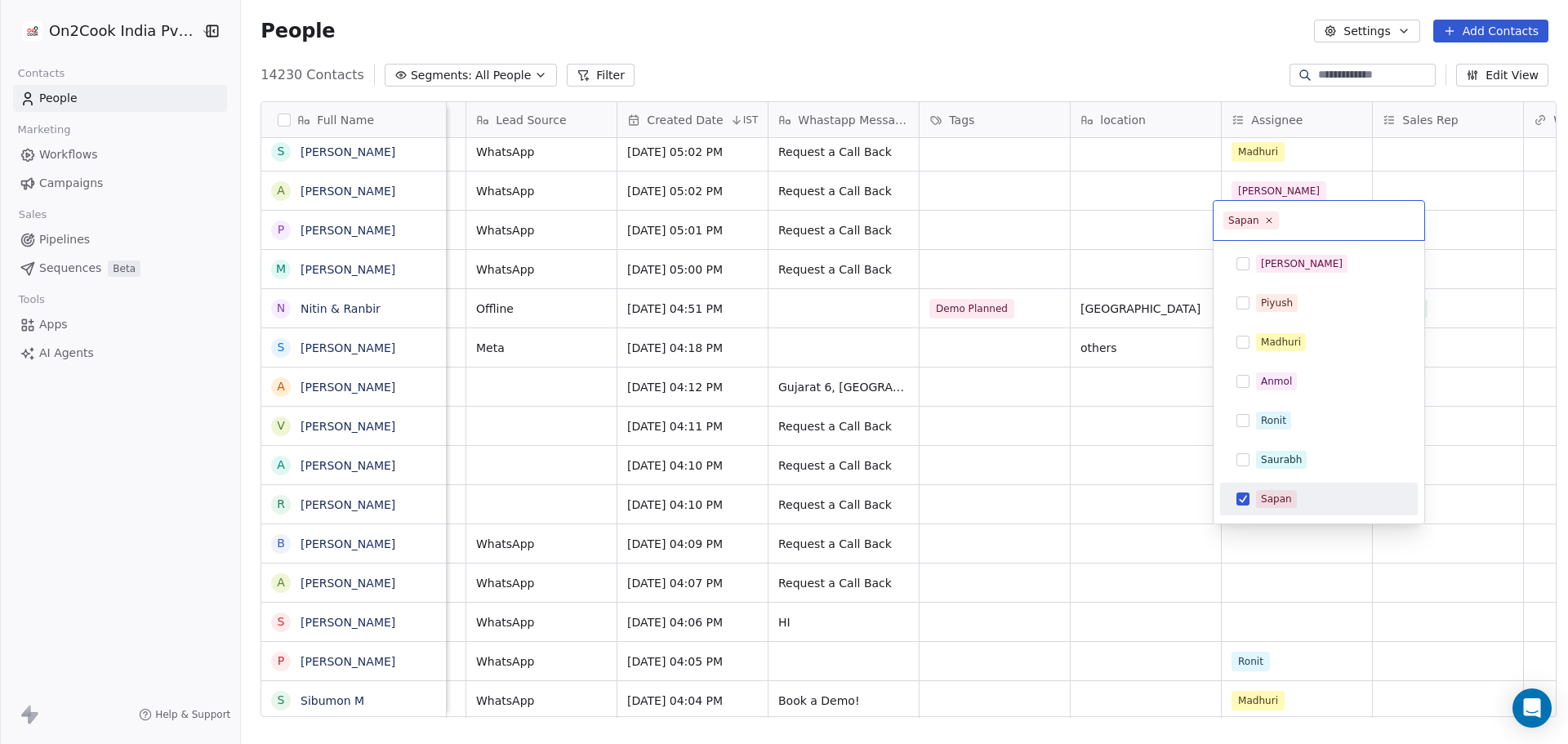
click at [1293, 505] on span "Sapan" at bounding box center [1275, 499] width 41 height 18
click at [1296, 349] on span "Madhuri" at bounding box center [1280, 343] width 50 height 18
click at [1168, 486] on html "On2Cook India Pvt. Ltd. Contacts People Marketing Workflows Campaigns Sales Pip…" at bounding box center [784, 372] width 1568 height 744
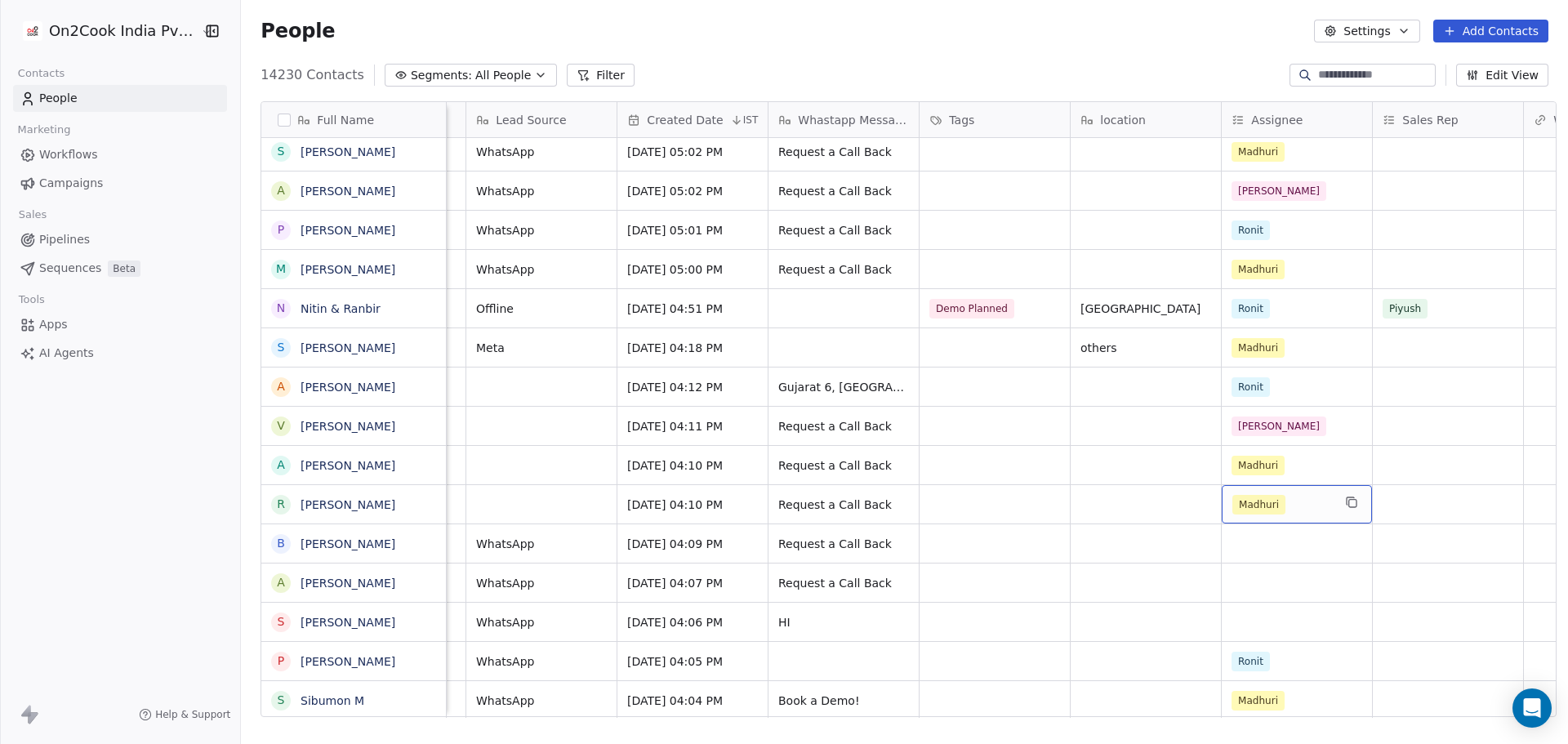
click at [1310, 500] on div "Madhuri" at bounding box center [1282, 505] width 100 height 20
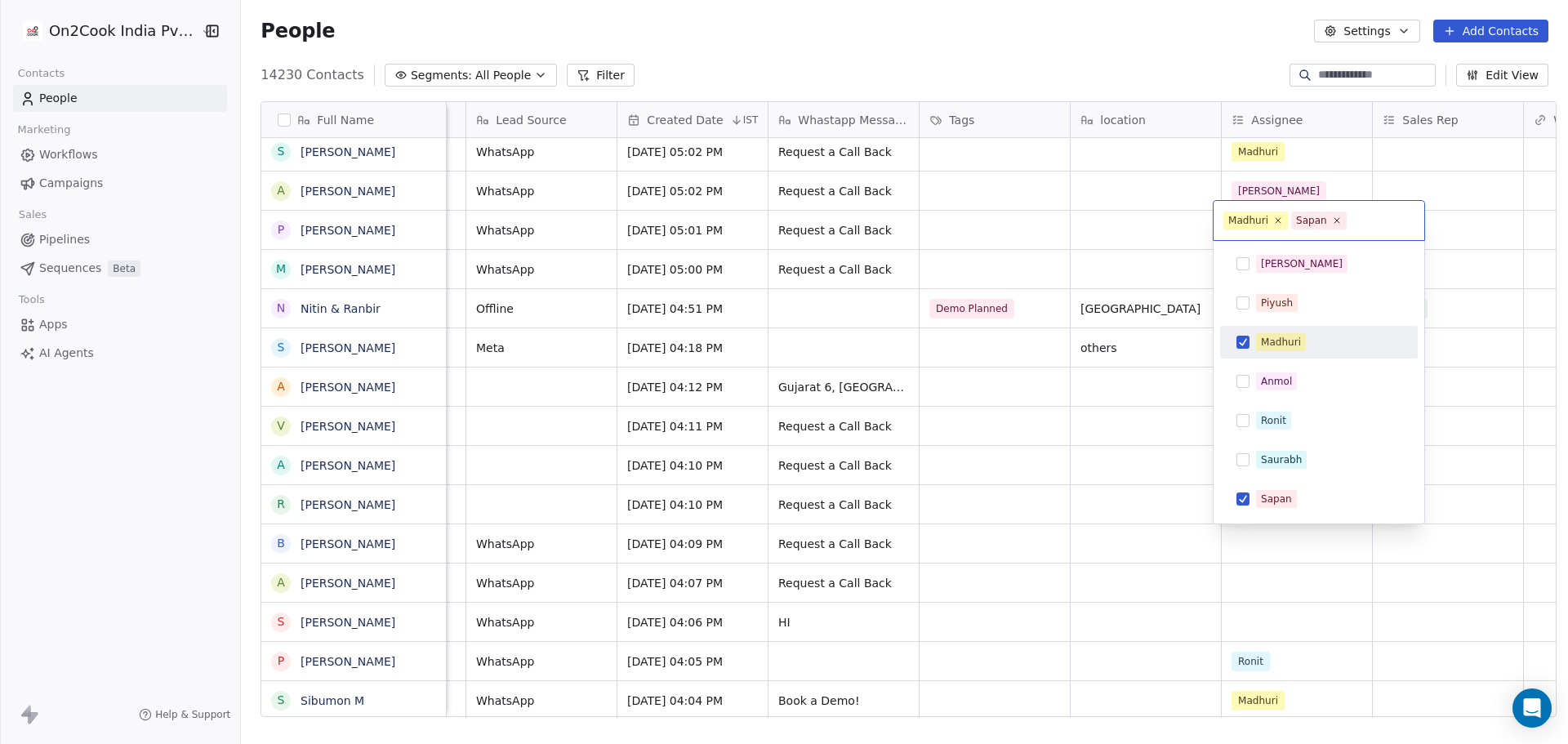
click at [1277, 346] on div "Madhuri" at bounding box center [1280, 343] width 40 height 15
click at [1281, 264] on div "[PERSON_NAME]" at bounding box center [1301, 264] width 81 height 15
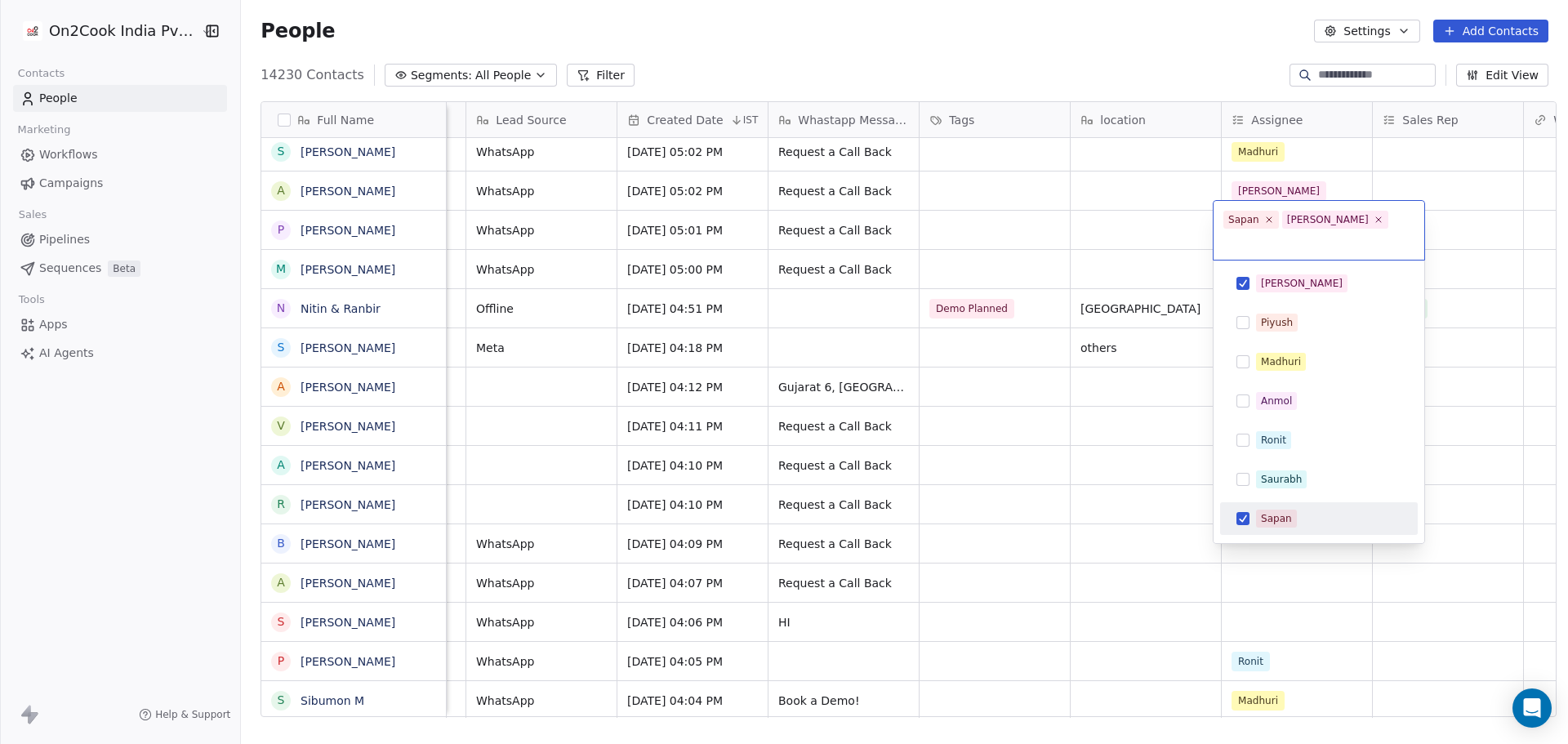
click at [1292, 509] on span "Sapan" at bounding box center [1275, 518] width 41 height 18
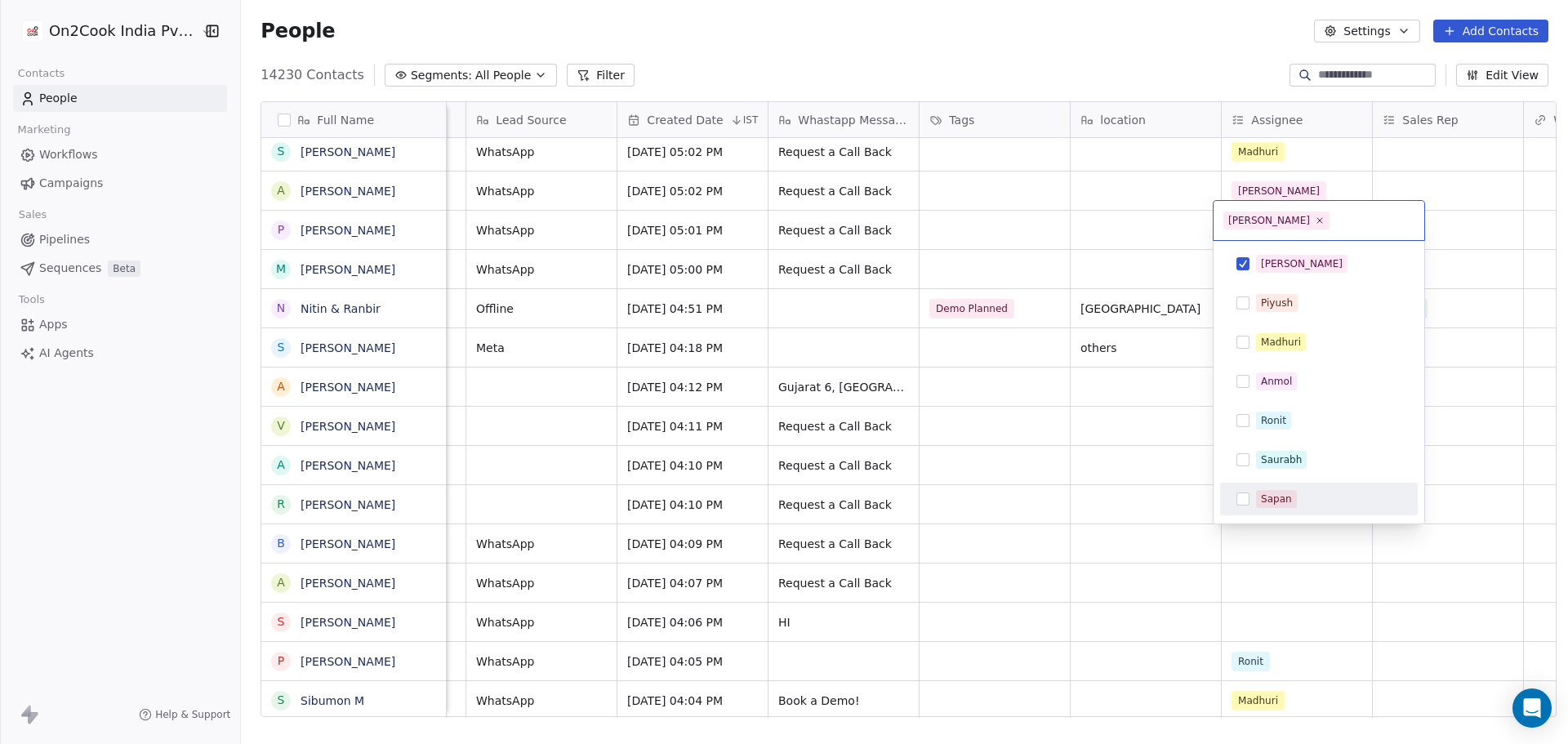
click at [1106, 501] on html "On2Cook India Pvt. Ltd. Contacts People Marketing Workflows Campaigns Sales Pip…" at bounding box center [784, 372] width 1568 height 744
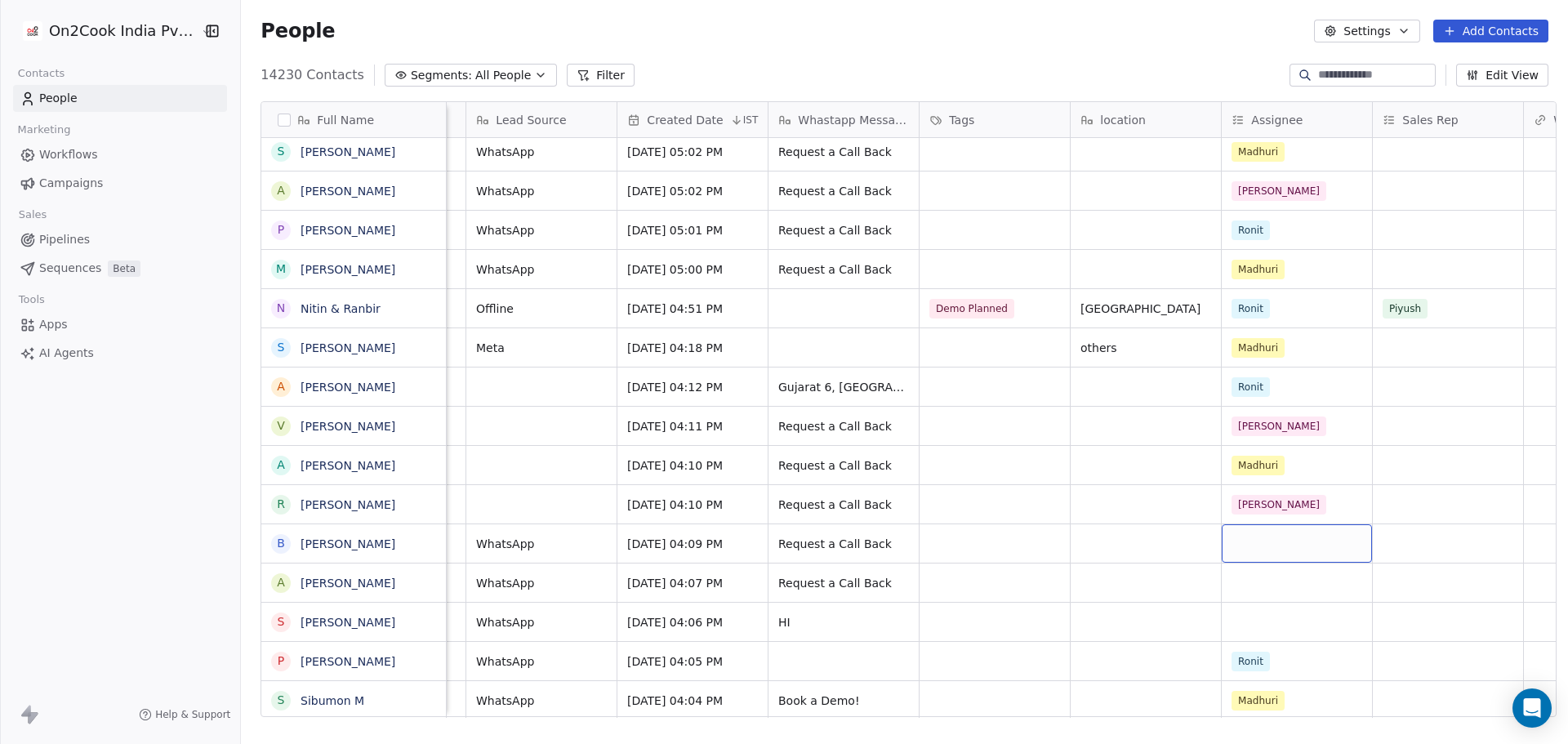
click at [1257, 555] on div "grid" at bounding box center [1296, 543] width 150 height 38
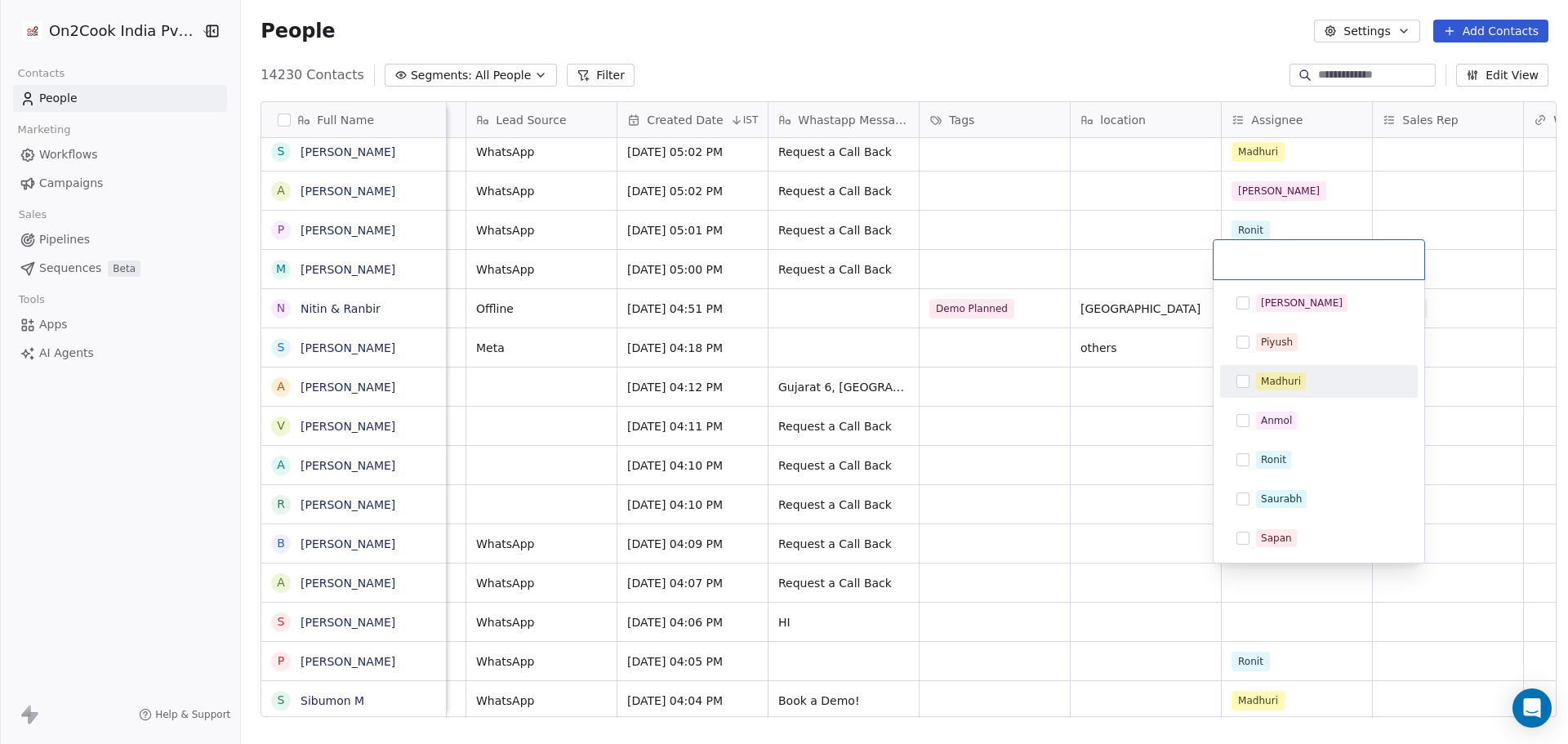
click at [1140, 431] on html "On2Cook India Pvt. Ltd. Contacts People Marketing Workflows Campaigns Sales Pip…" at bounding box center [784, 372] width 1568 height 744
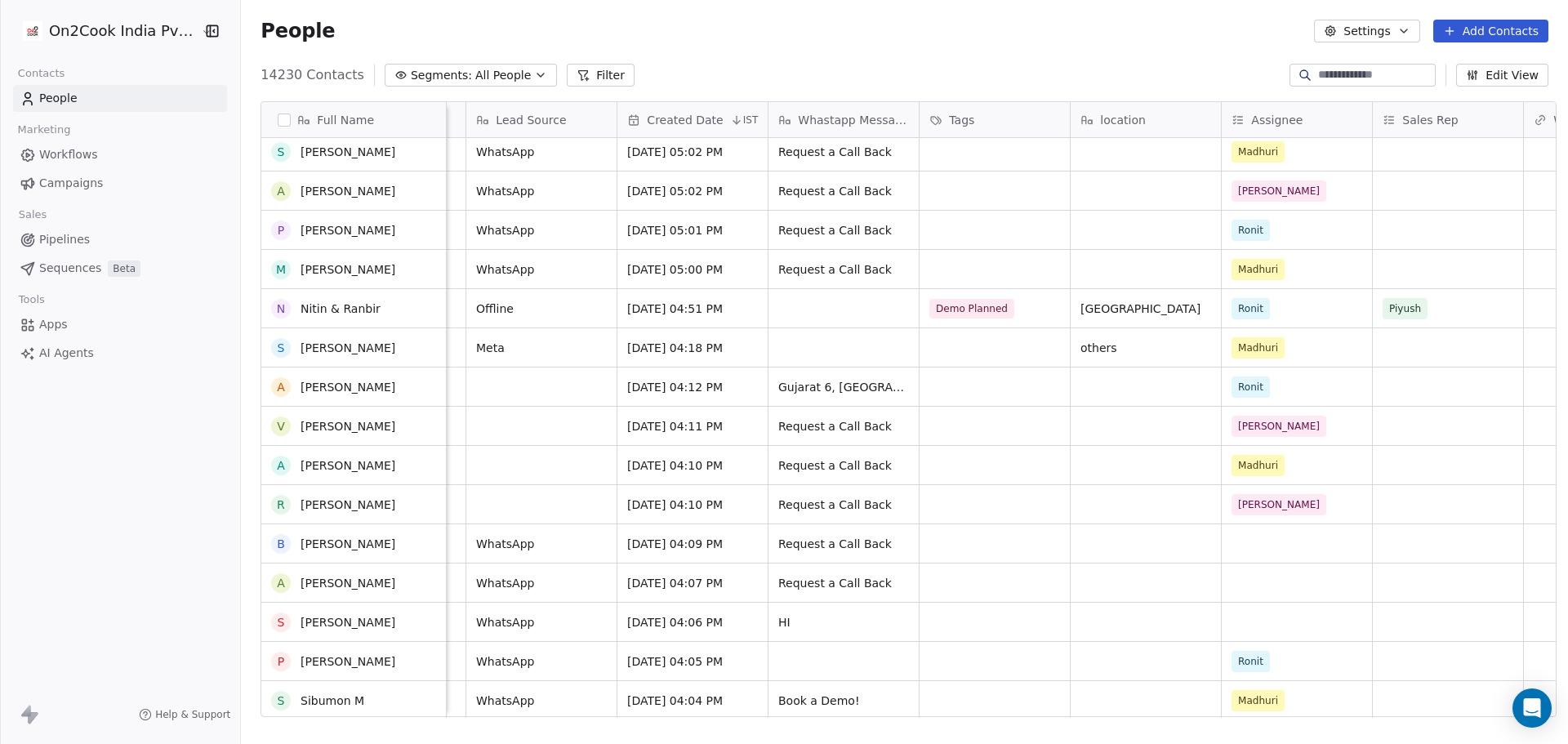
scroll to position [327, 0]
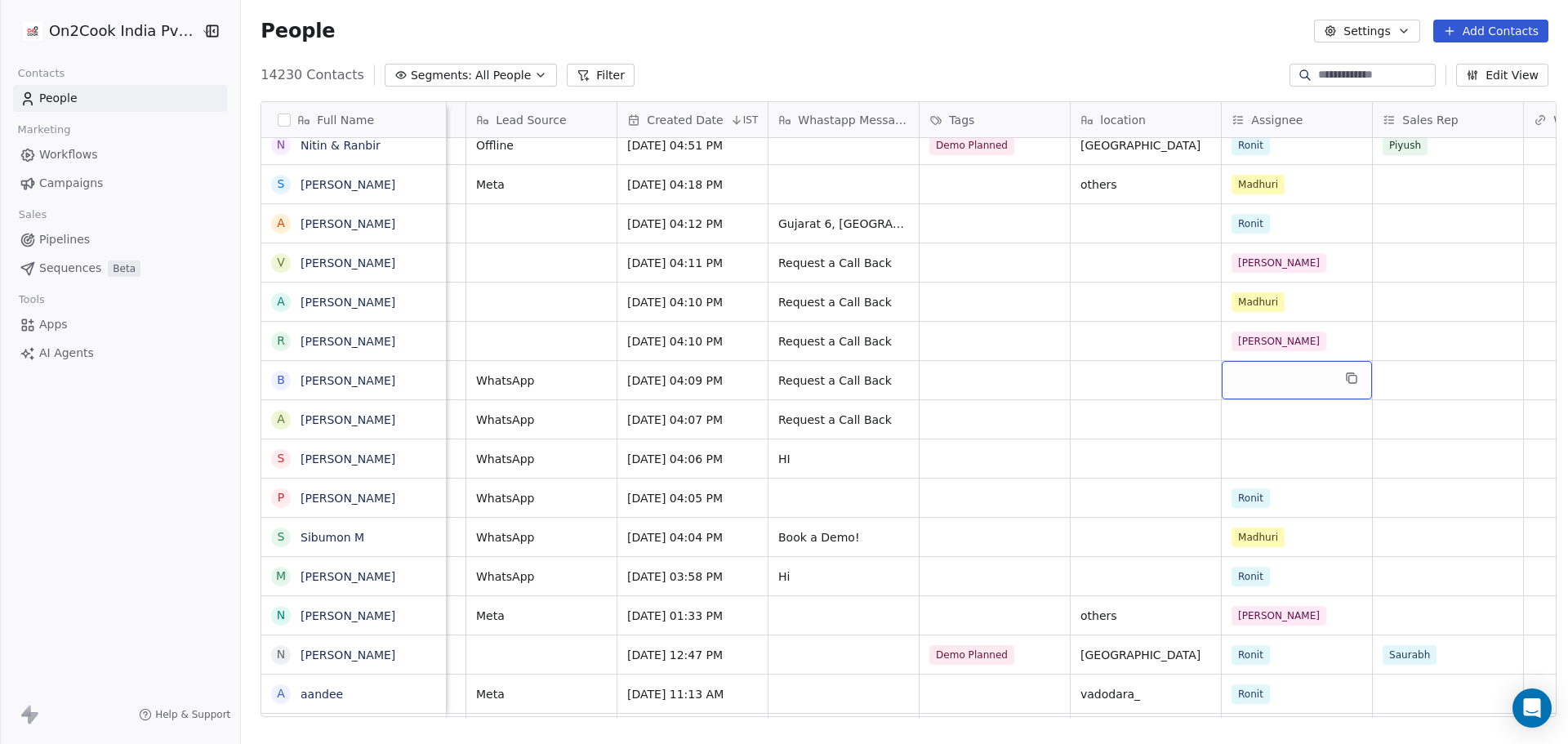
click at [1268, 384] on div "grid" at bounding box center [1296, 380] width 150 height 38
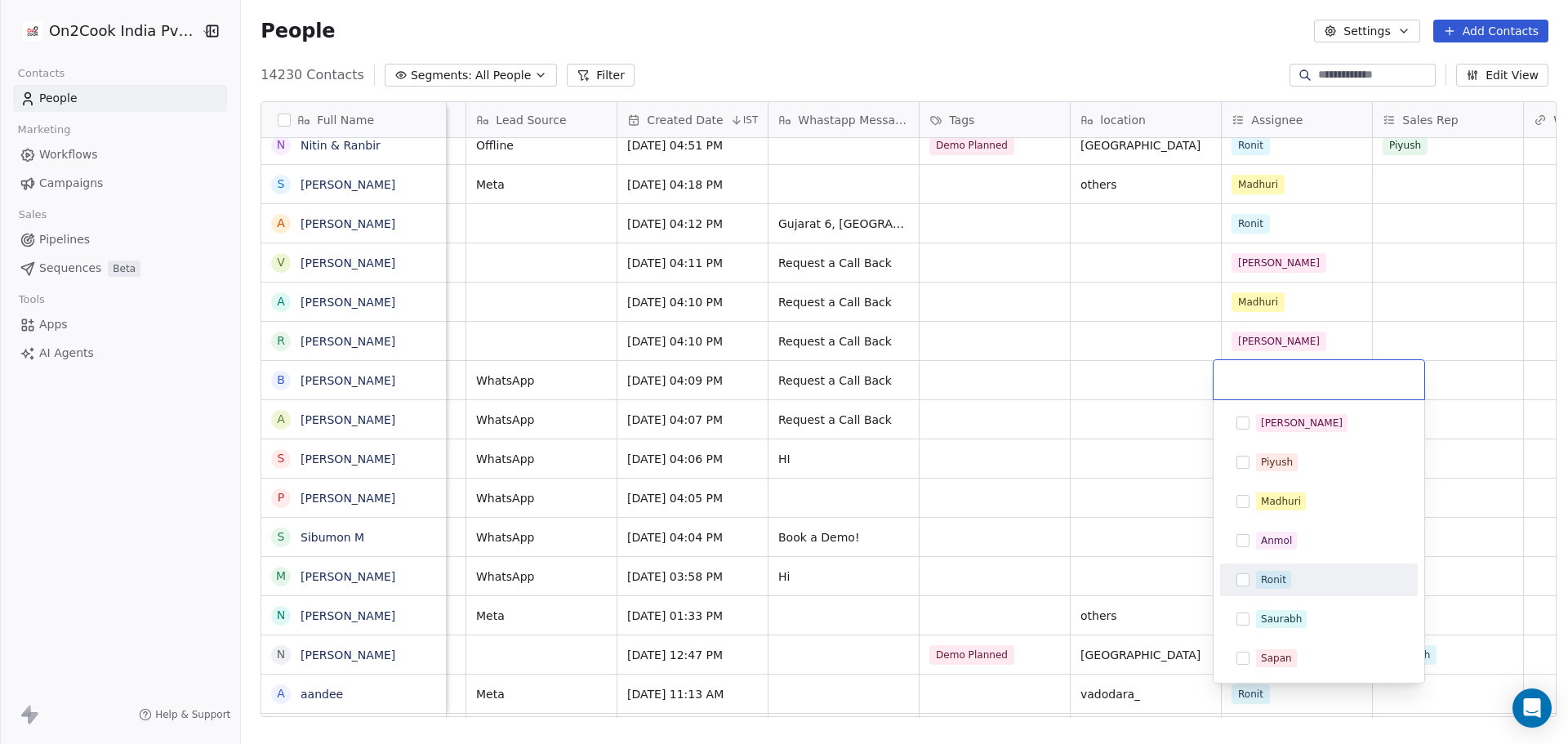
click at [1301, 593] on div "Ronit" at bounding box center [1318, 579] width 197 height 32
click at [1168, 527] on html "On2Cook India Pvt. Ltd. Contacts People Marketing Workflows Campaigns Sales Pip…" at bounding box center [784, 372] width 1568 height 744
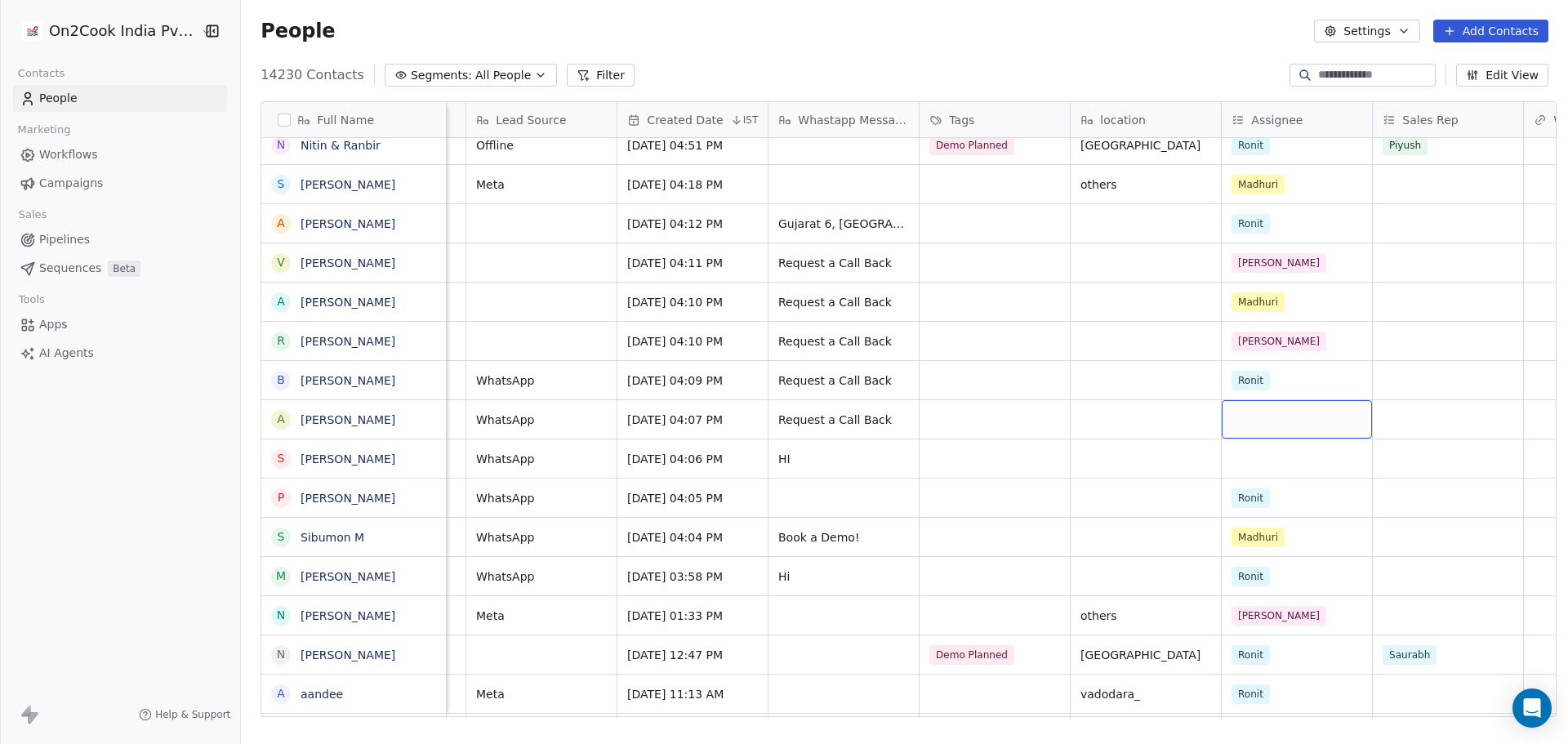
click at [1317, 426] on div "grid" at bounding box center [1296, 419] width 150 height 38
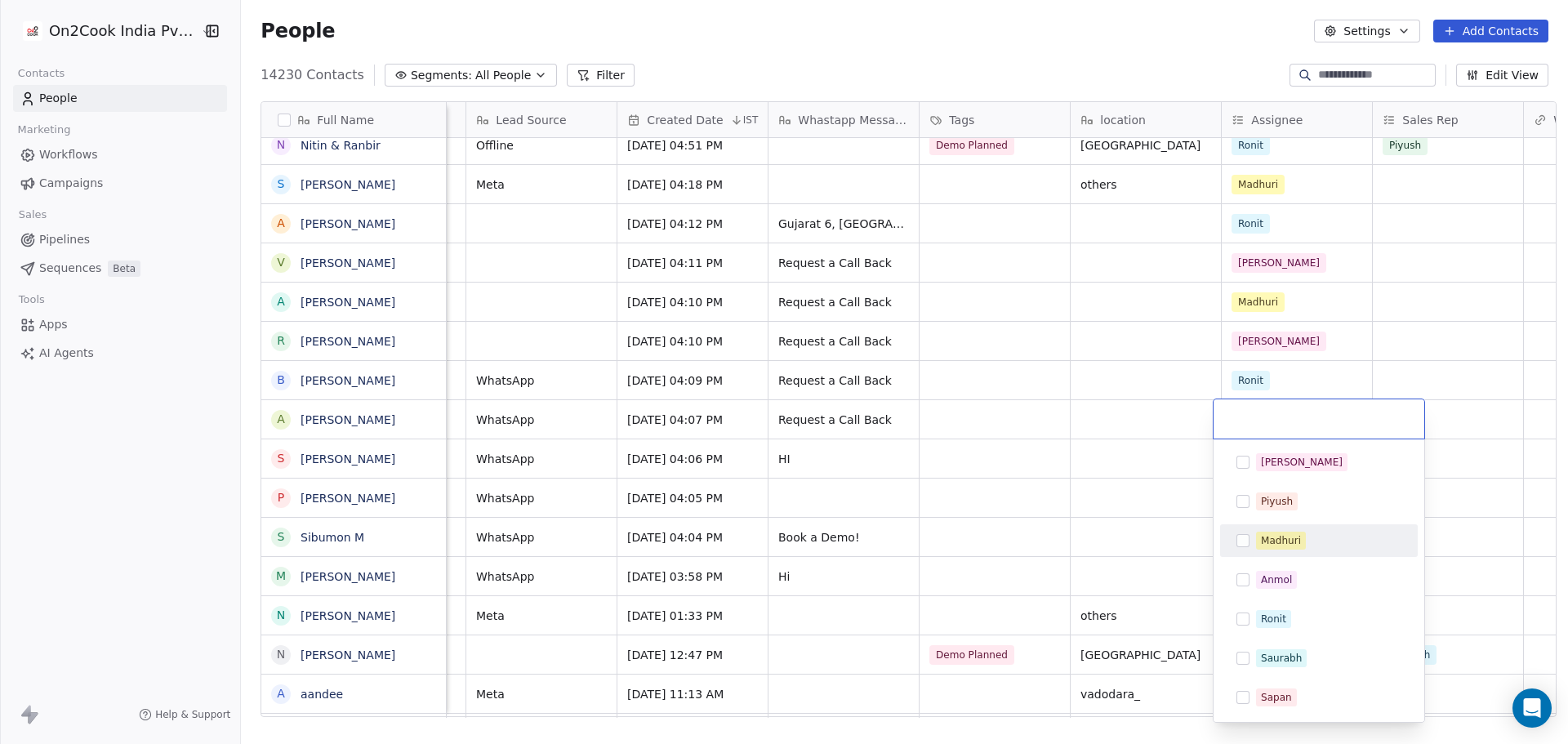
click at [1313, 533] on div "Madhuri" at bounding box center [1328, 541] width 145 height 18
click at [1005, 521] on html "On2Cook India Pvt. Ltd. Contacts People Marketing Workflows Campaigns Sales Pip…" at bounding box center [784, 372] width 1568 height 744
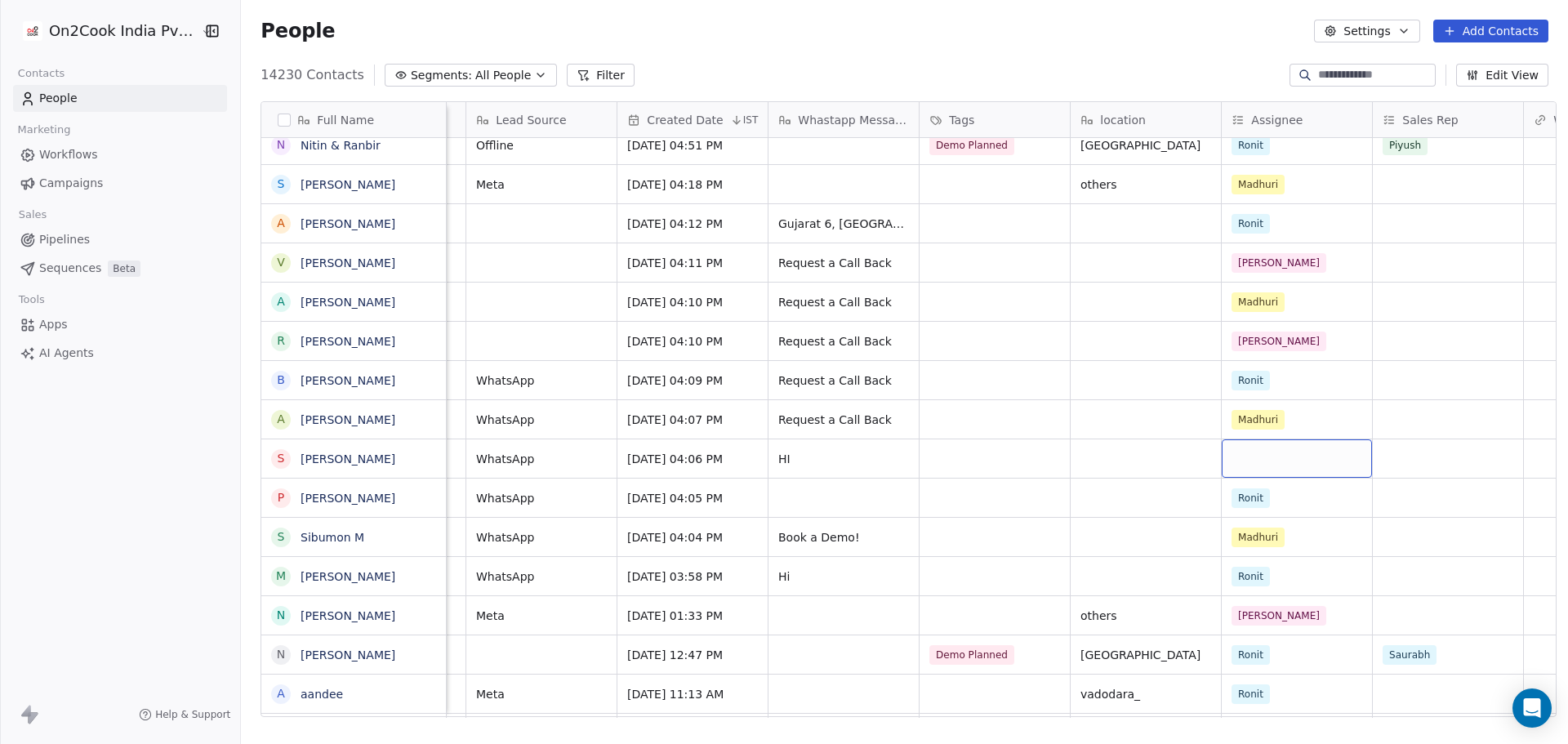
click at [1261, 460] on div "grid" at bounding box center [1296, 459] width 150 height 38
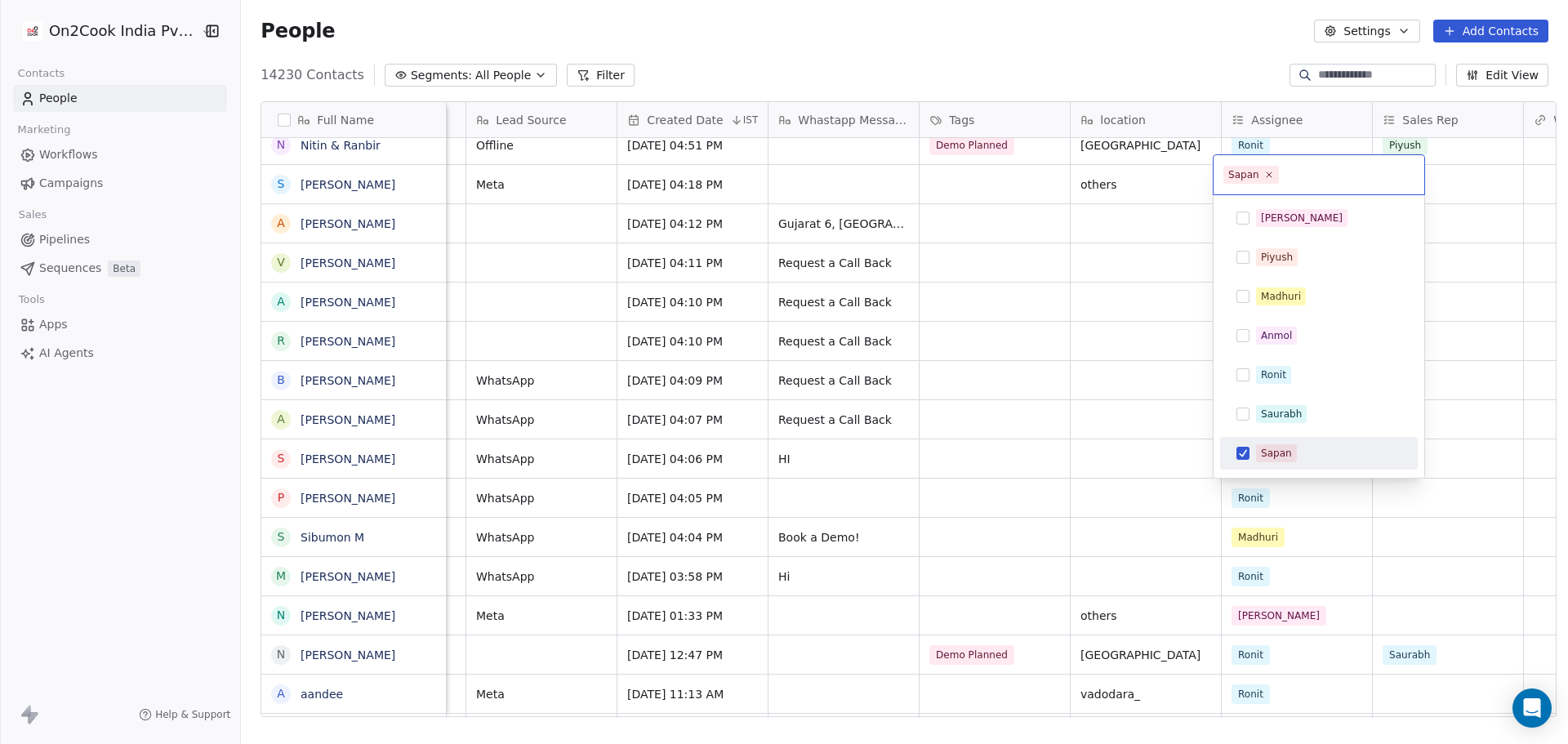
click at [1318, 456] on div "Sapan" at bounding box center [1328, 454] width 145 height 18
click at [1328, 230] on div "[PERSON_NAME]" at bounding box center [1318, 218] width 185 height 27
click at [1054, 350] on html "On2Cook India Pvt. Ltd. Contacts People Marketing Workflows Campaigns Sales Pip…" at bounding box center [784, 372] width 1568 height 744
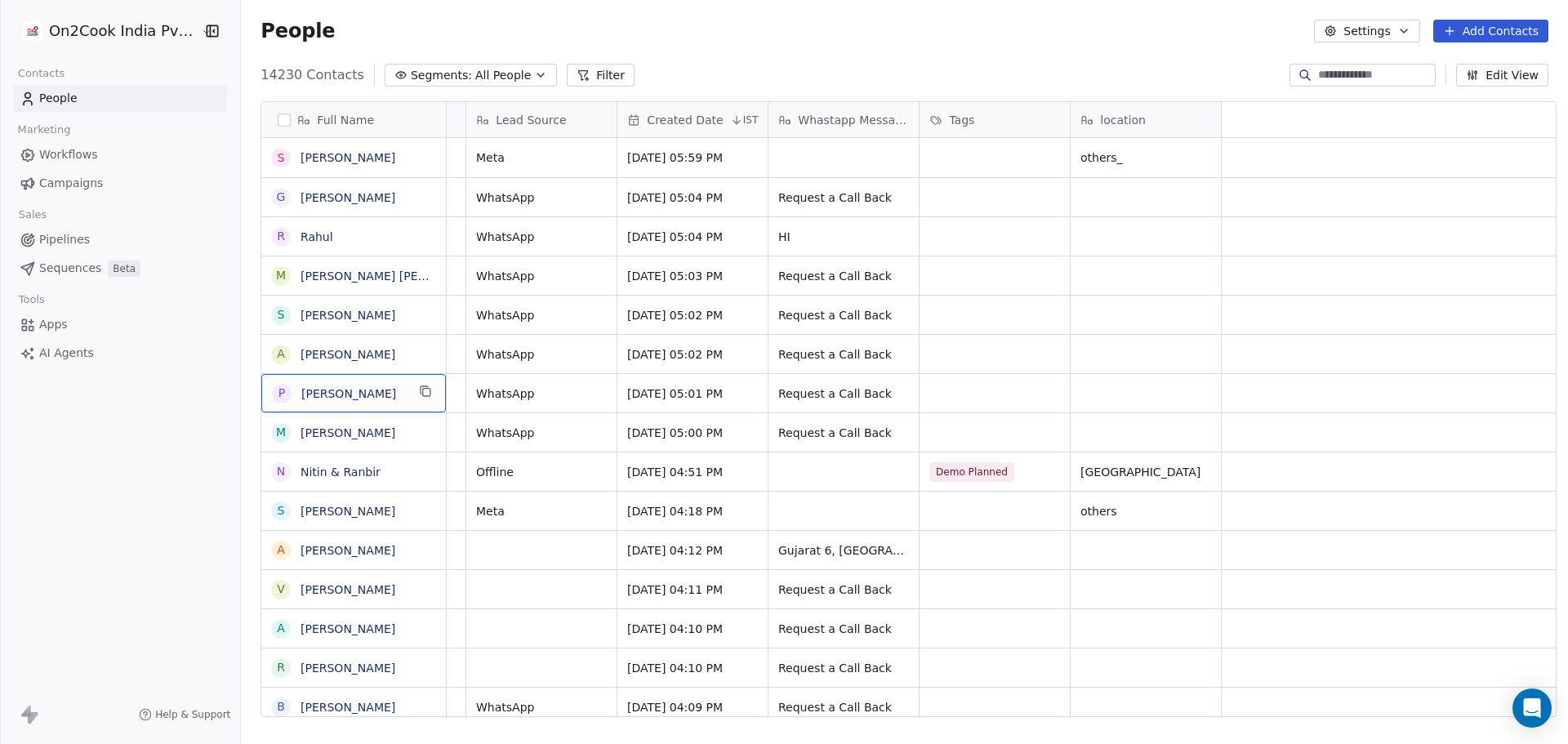
scroll to position [0, 0]
